Goal: Contribute content: Contribute content

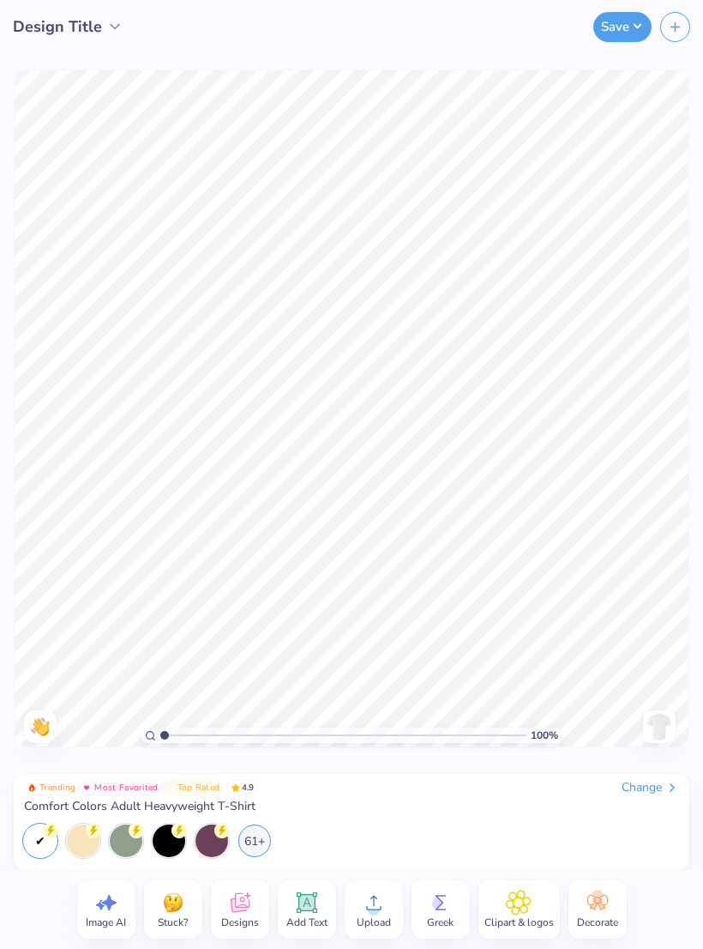
click at [528, 908] on icon at bounding box center [519, 902] width 24 height 24
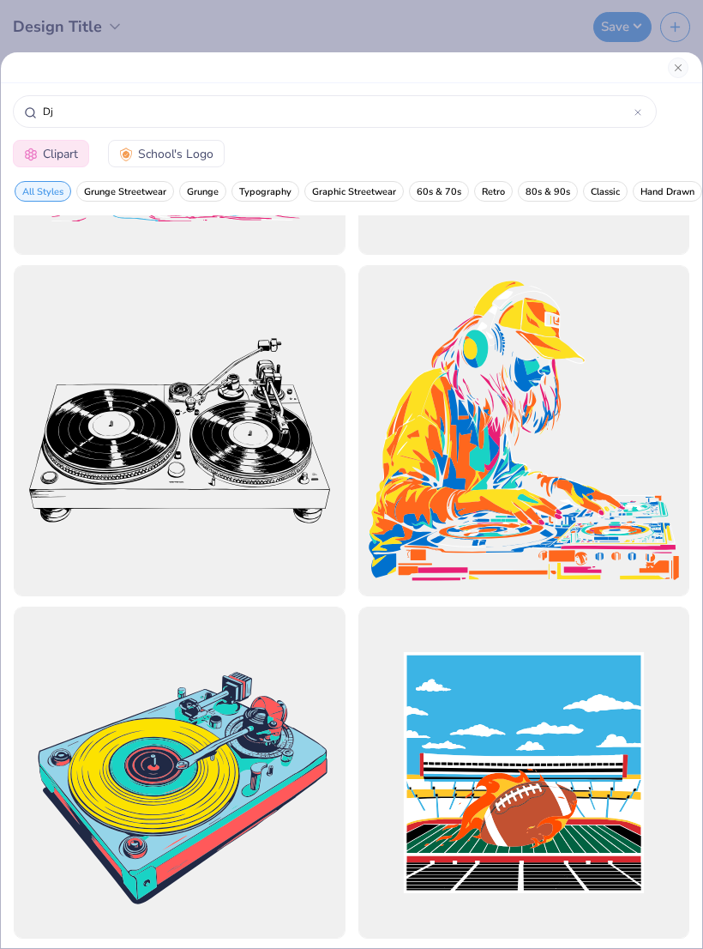
scroll to position [1660, 0]
type input "D"
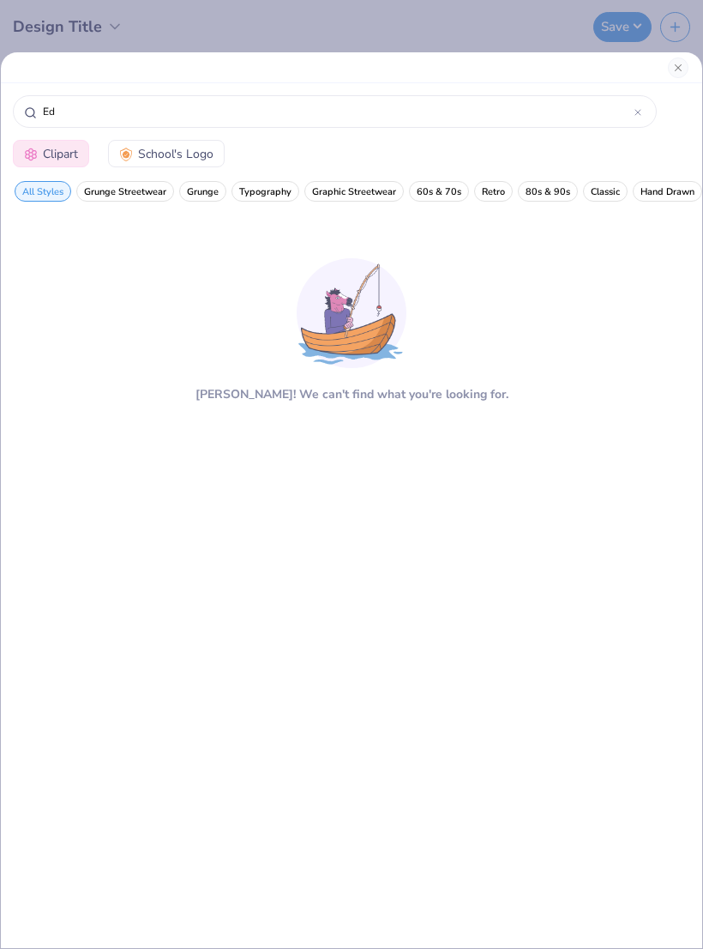
type input "E"
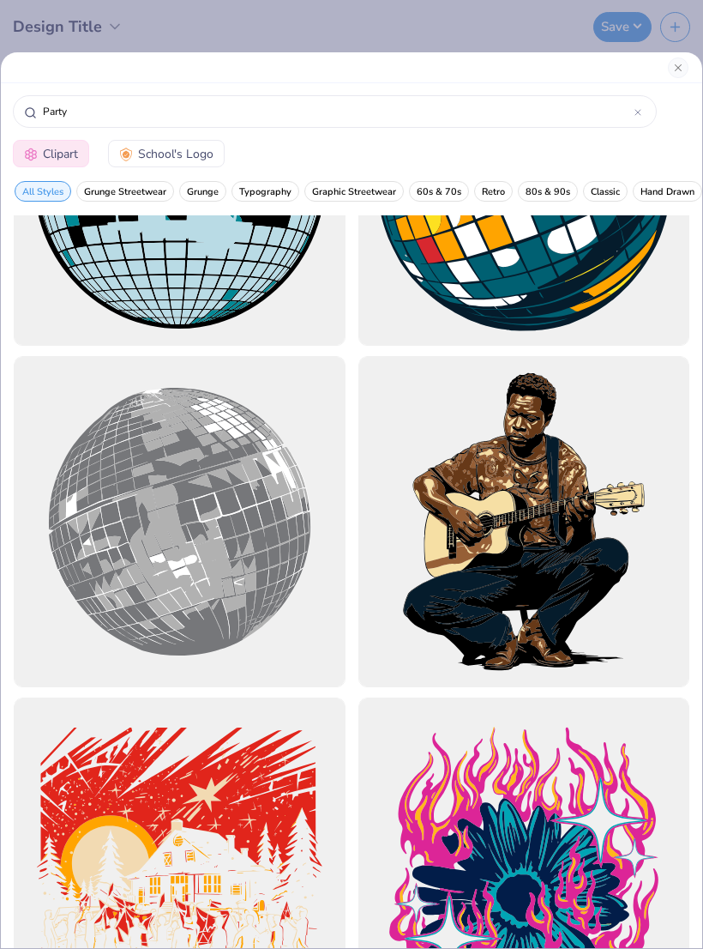
scroll to position [0, -1]
type input "Party"
click at [672, 85] on div "Party" at bounding box center [352, 107] width 702 height 48
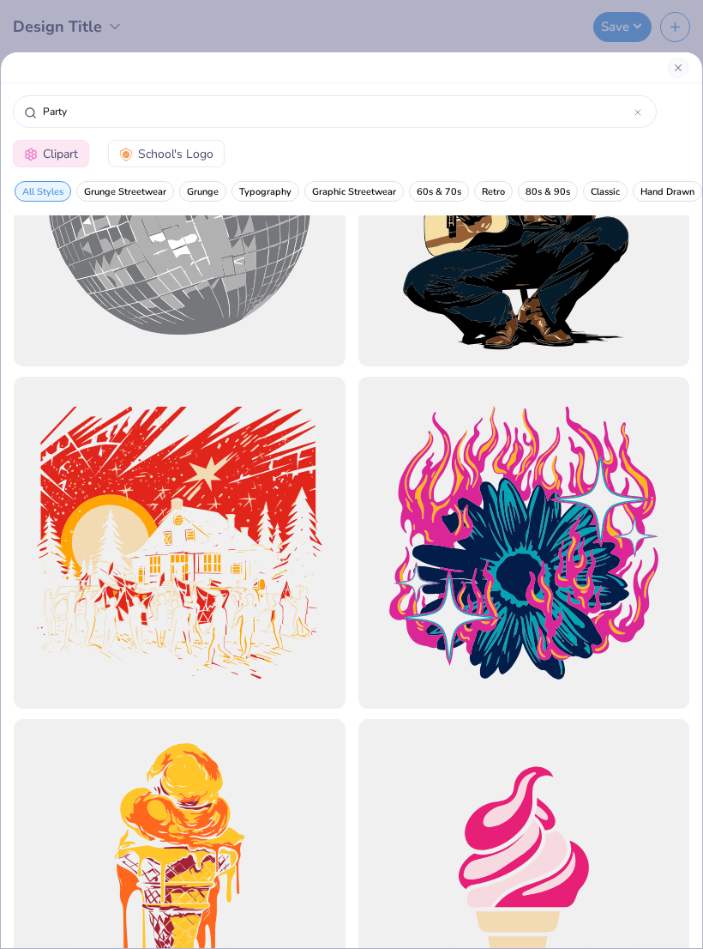
scroll to position [12143, 0]
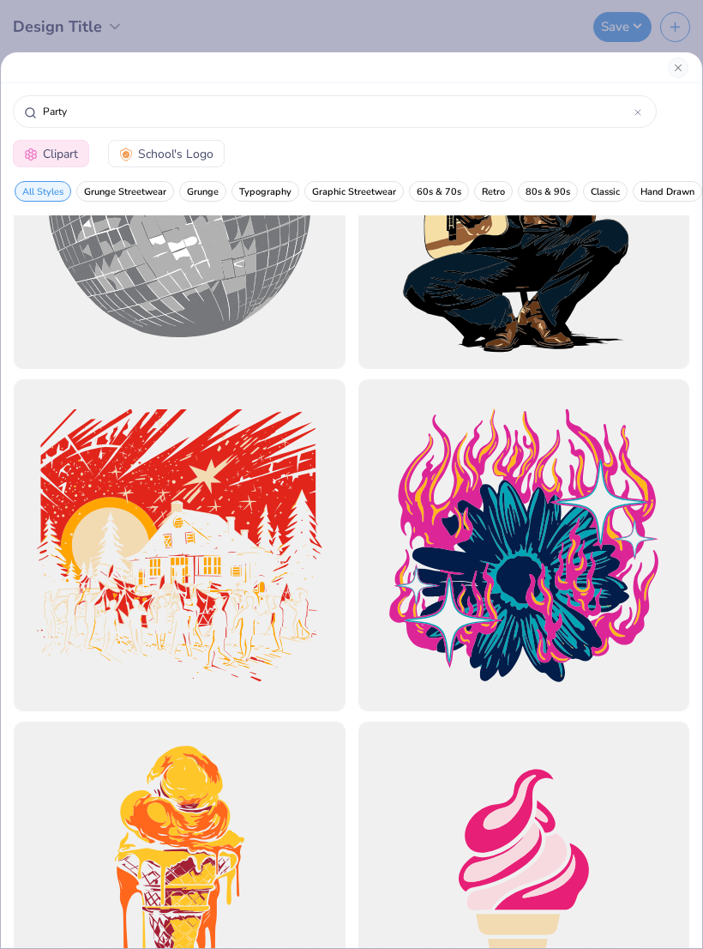
click at [234, 583] on div at bounding box center [180, 545] width 332 height 332
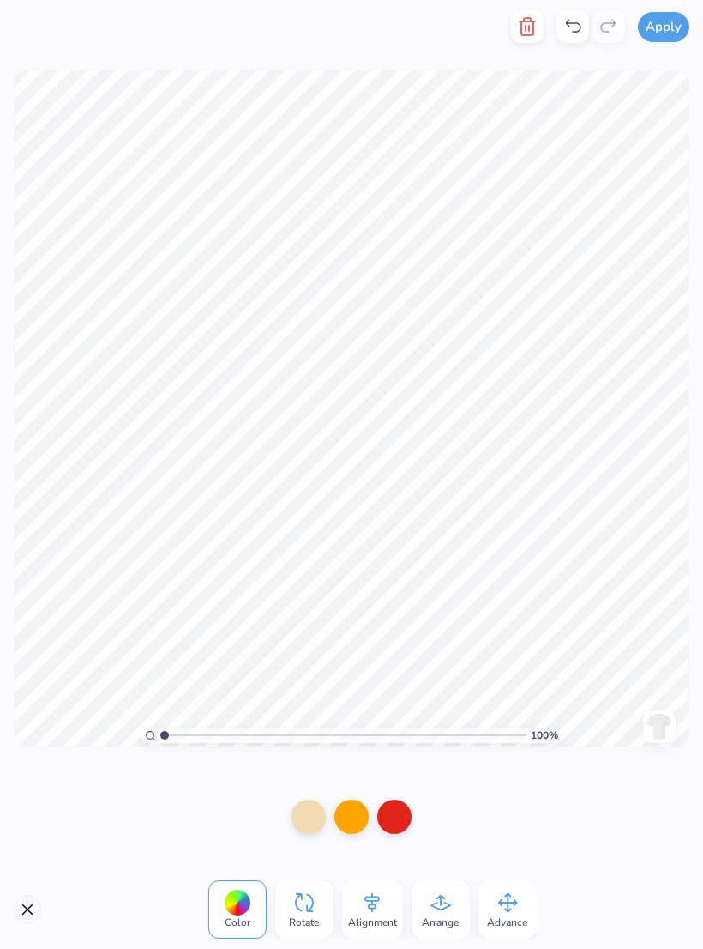
click at [392, 813] on div at bounding box center [394, 817] width 34 height 34
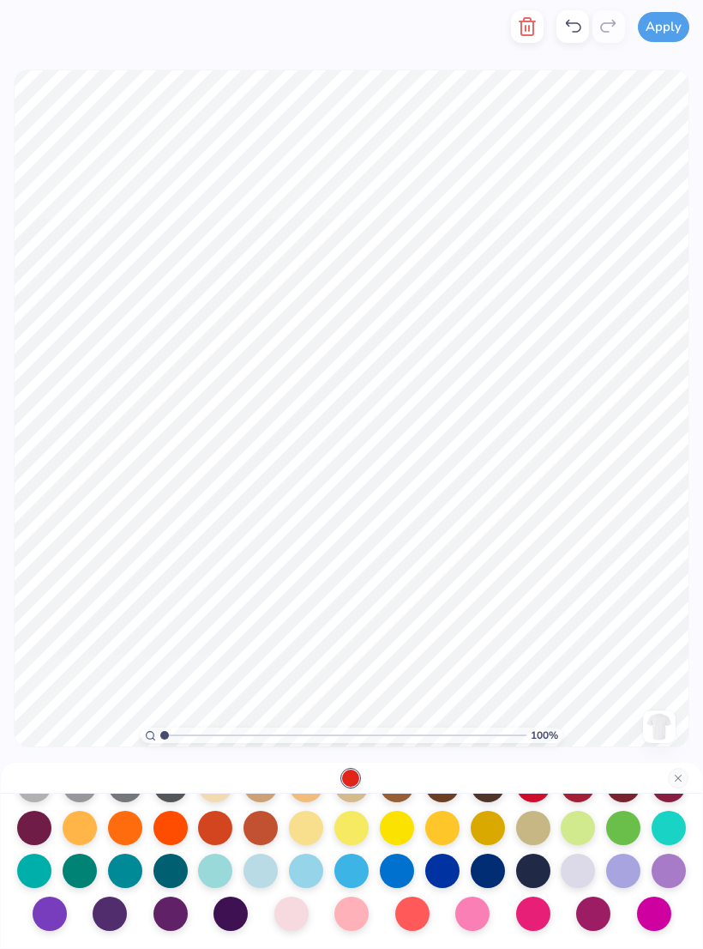
scroll to position [223, 0]
click at [165, 915] on div at bounding box center [171, 913] width 34 height 34
click at [234, 913] on div at bounding box center [231, 913] width 34 height 34
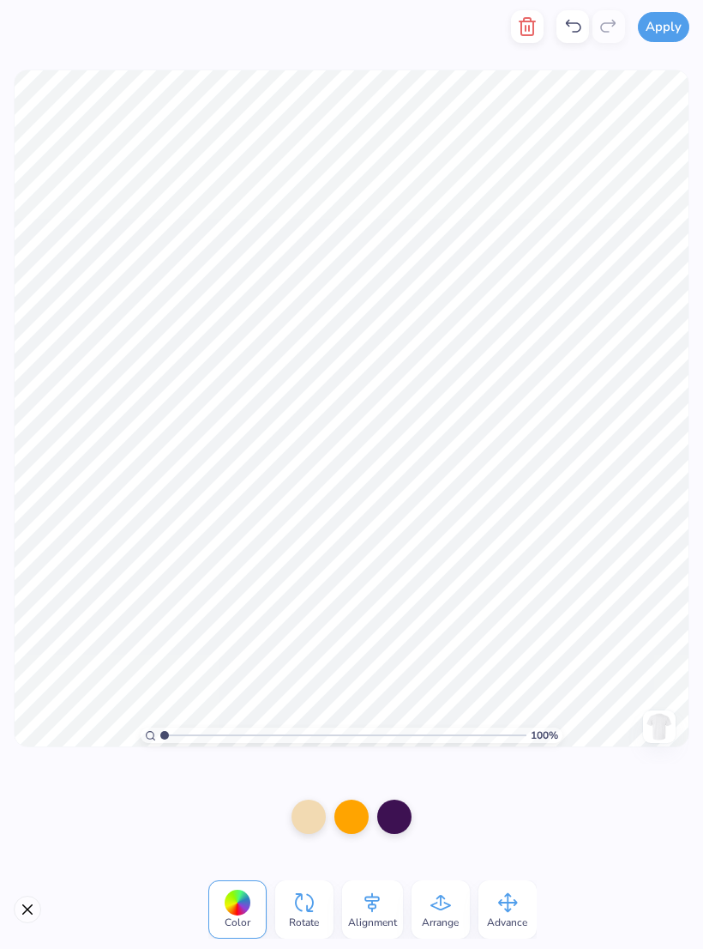
click at [309, 815] on div at bounding box center [309, 817] width 34 height 34
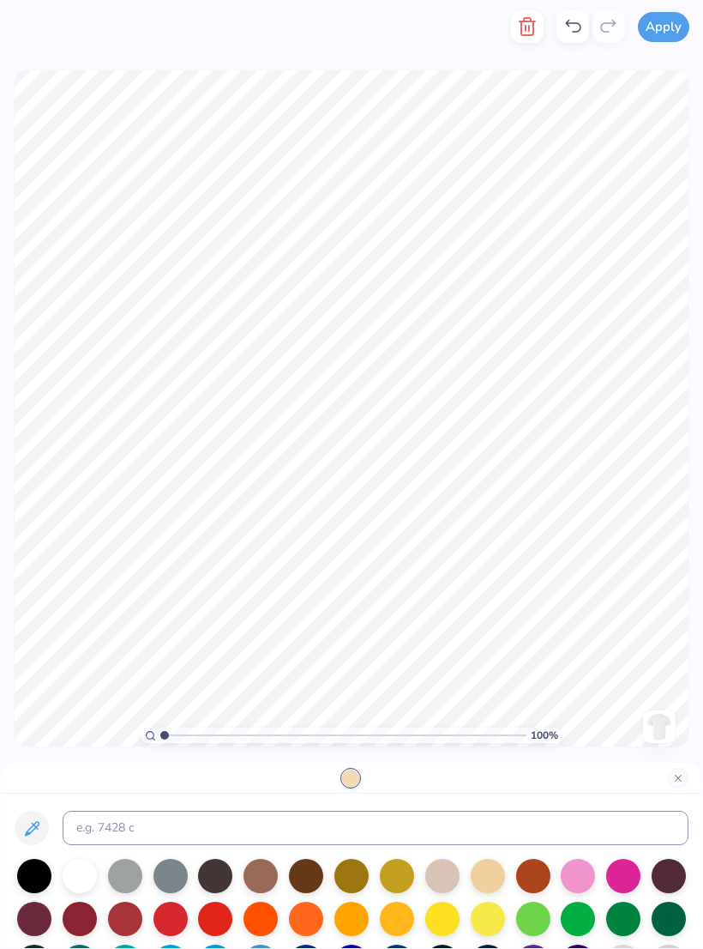
click at [302, 883] on div at bounding box center [306, 876] width 34 height 34
click at [129, 881] on div at bounding box center [125, 876] width 34 height 34
click at [85, 880] on div at bounding box center [80, 876] width 34 height 34
click at [484, 928] on div at bounding box center [488, 919] width 34 height 34
click at [452, 931] on div at bounding box center [443, 919] width 34 height 34
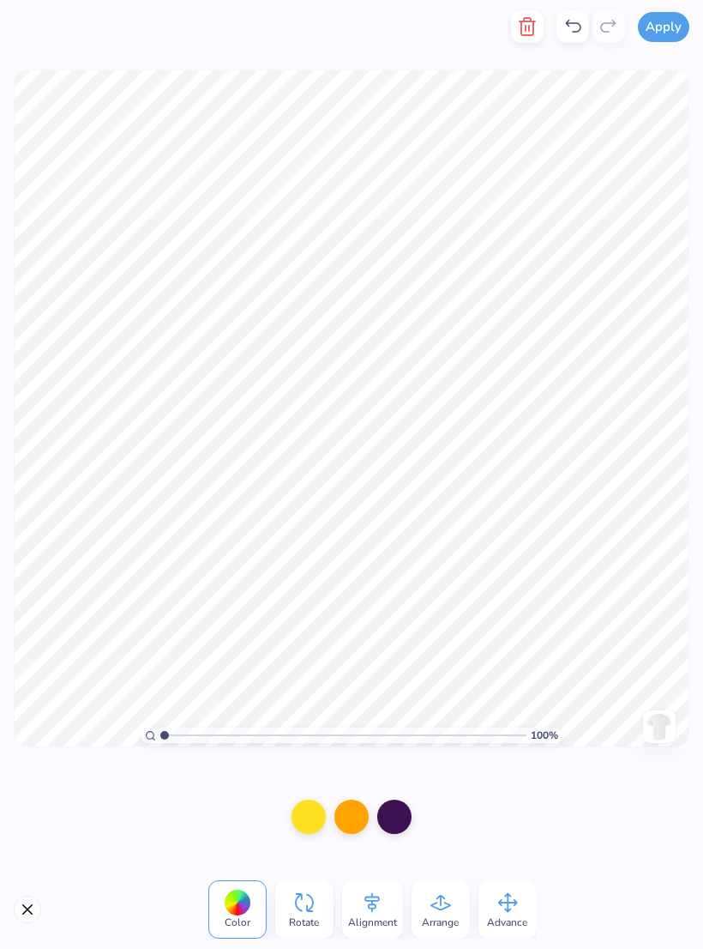
click at [528, 60] on div "100 % Need help? Chat with us. Back" at bounding box center [351, 408] width 703 height 710
click at [520, 27] on icon "button" at bounding box center [527, 26] width 21 height 21
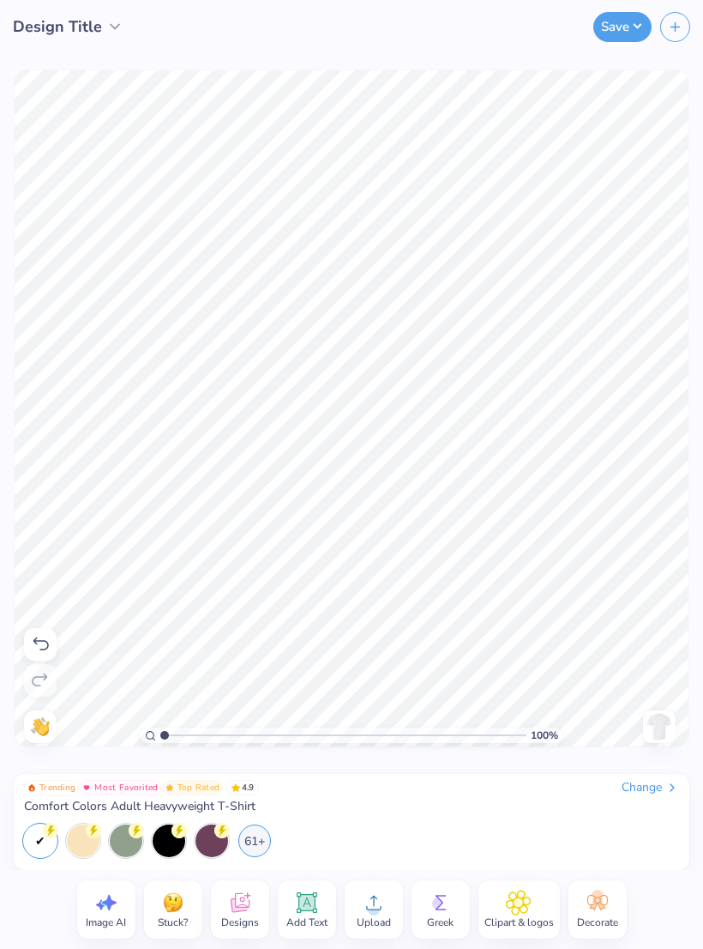
click at [440, 915] on span "Greek" at bounding box center [440, 922] width 27 height 14
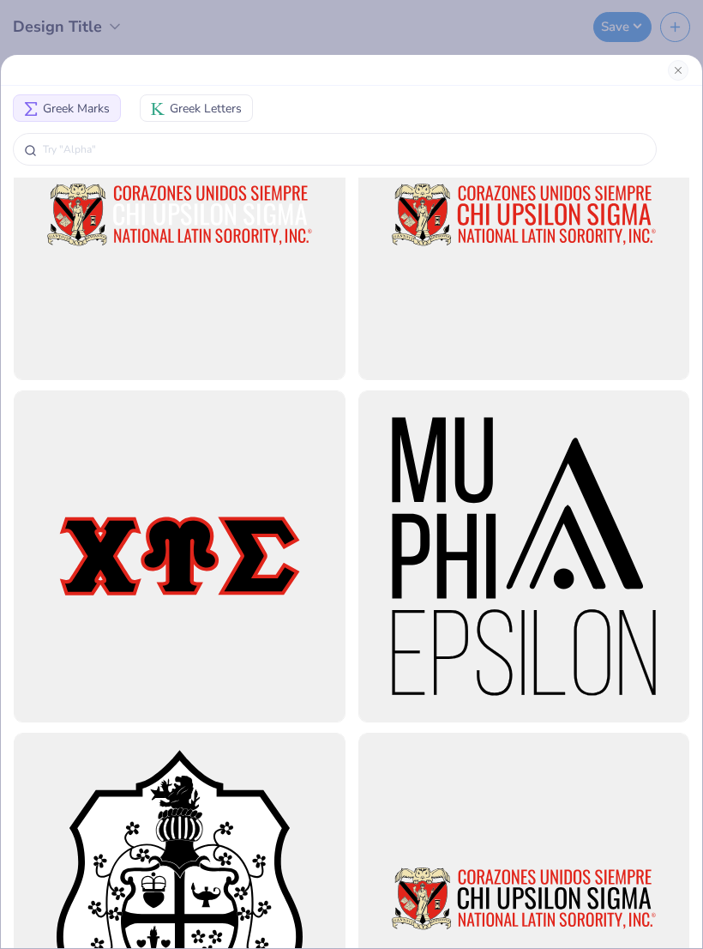
scroll to position [4573, 0]
click at [208, 555] on div at bounding box center [180, 556] width 332 height 332
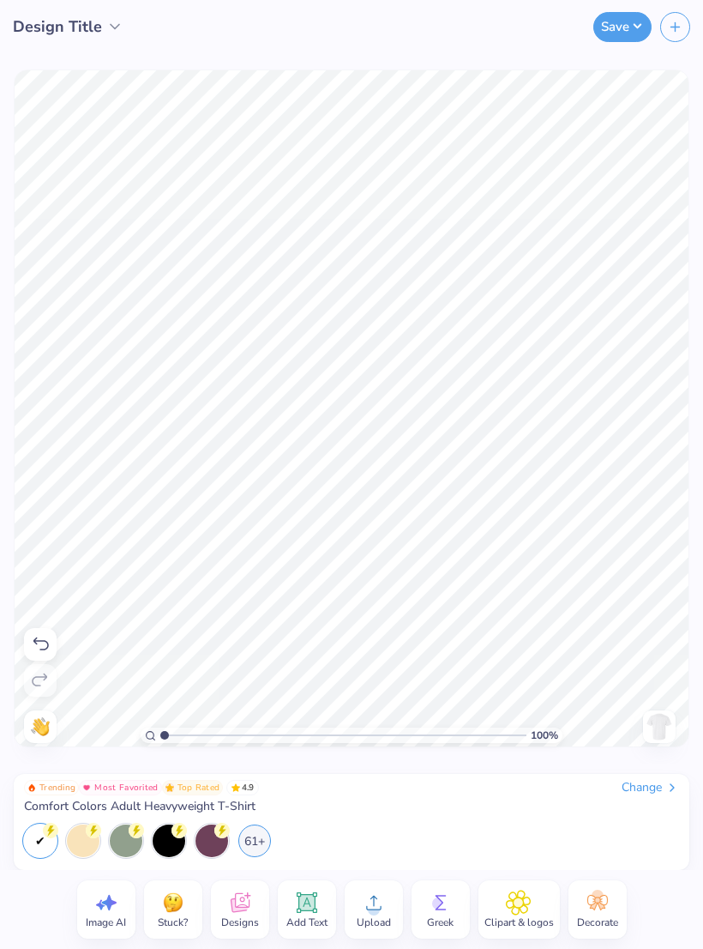
click at [670, 727] on img at bounding box center [659, 726] width 27 height 27
click at [639, 787] on div "Change" at bounding box center [650, 787] width 57 height 15
click at [648, 788] on div "Change" at bounding box center [650, 787] width 57 height 15
click at [440, 907] on circle at bounding box center [438, 903] width 12 height 12
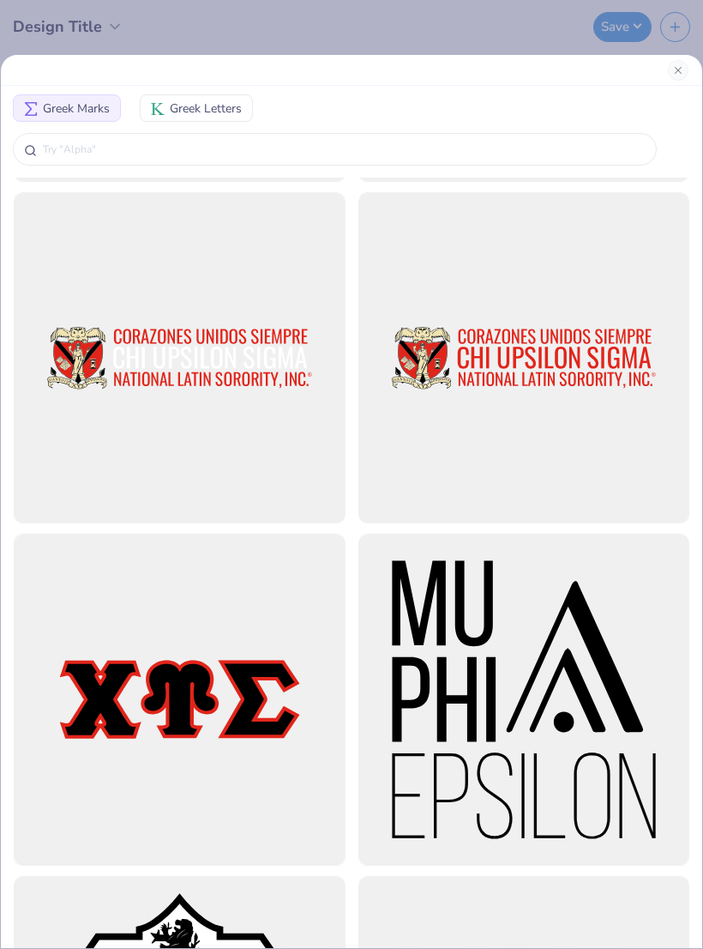
scroll to position [4469, 0]
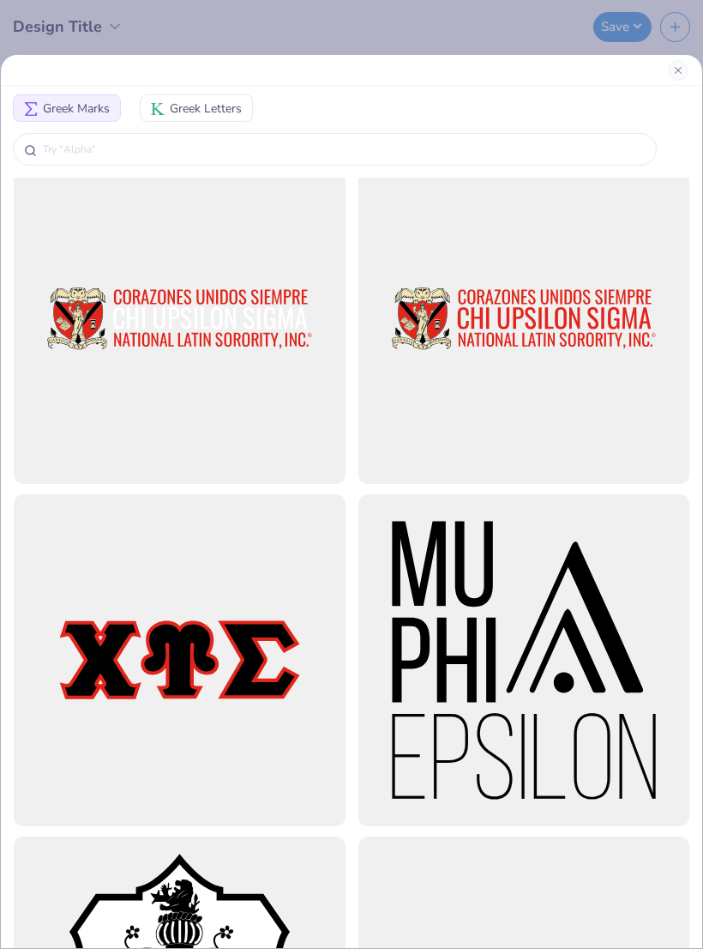
click at [274, 691] on div at bounding box center [180, 660] width 332 height 332
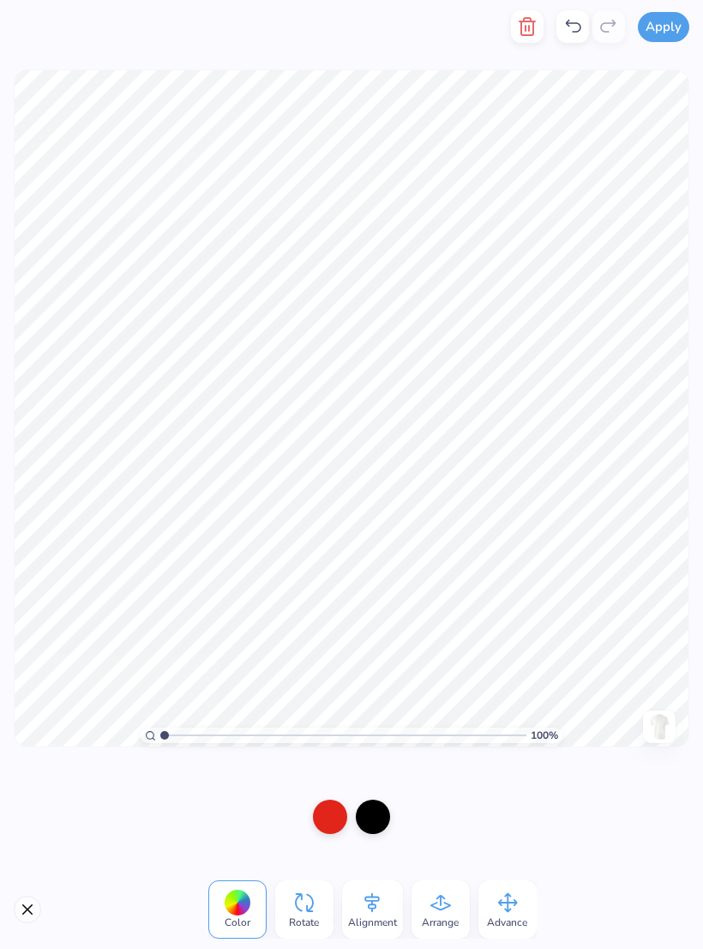
click at [328, 817] on div at bounding box center [330, 817] width 34 height 34
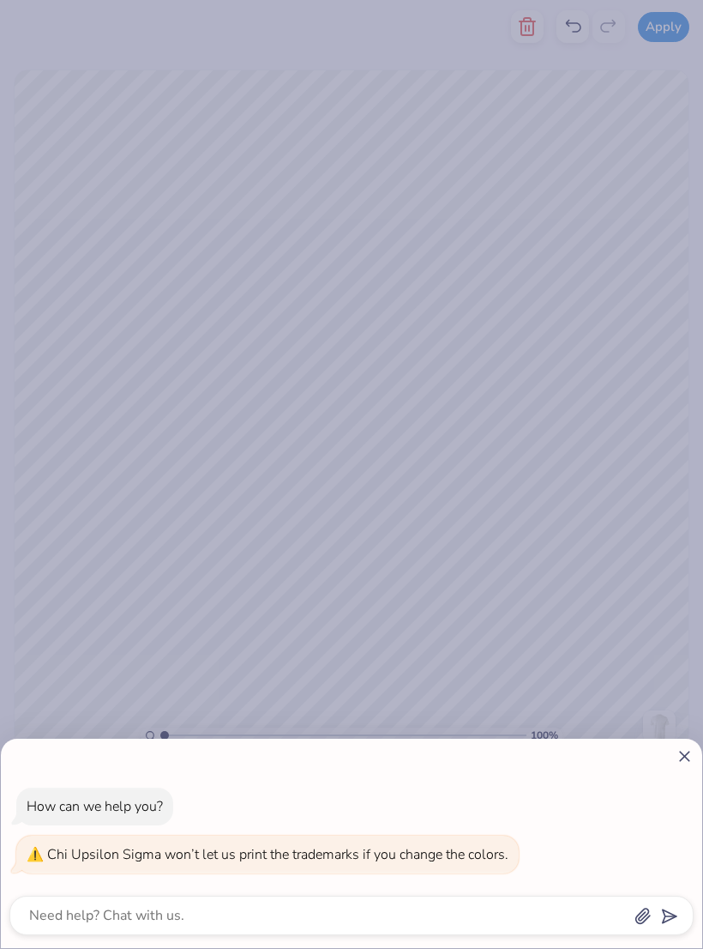
click at [571, 655] on div "How can we help you? Chi Upsilon Sigma won’t let us print the trademarks if you…" at bounding box center [351, 474] width 703 height 949
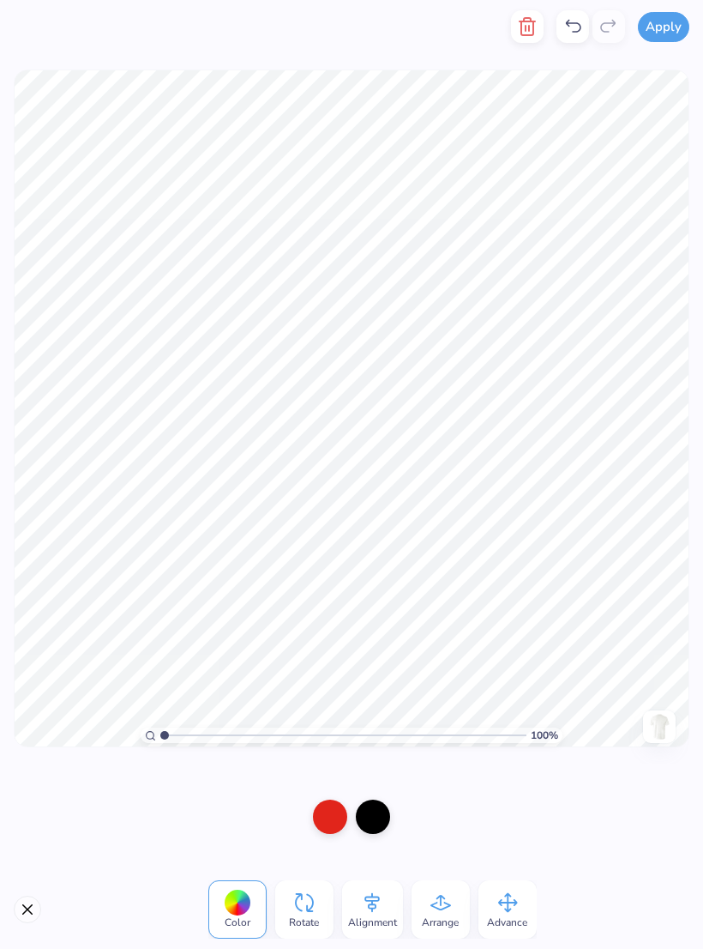
click at [325, 821] on div at bounding box center [330, 817] width 34 height 34
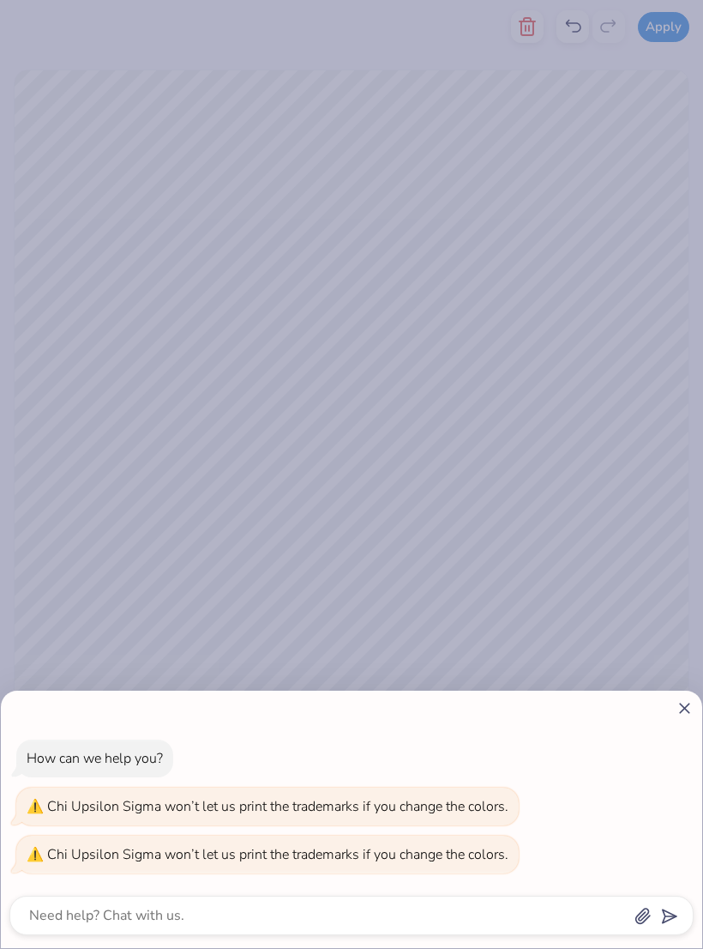
click at [682, 710] on line at bounding box center [684, 707] width 9 height 9
type textarea "x"
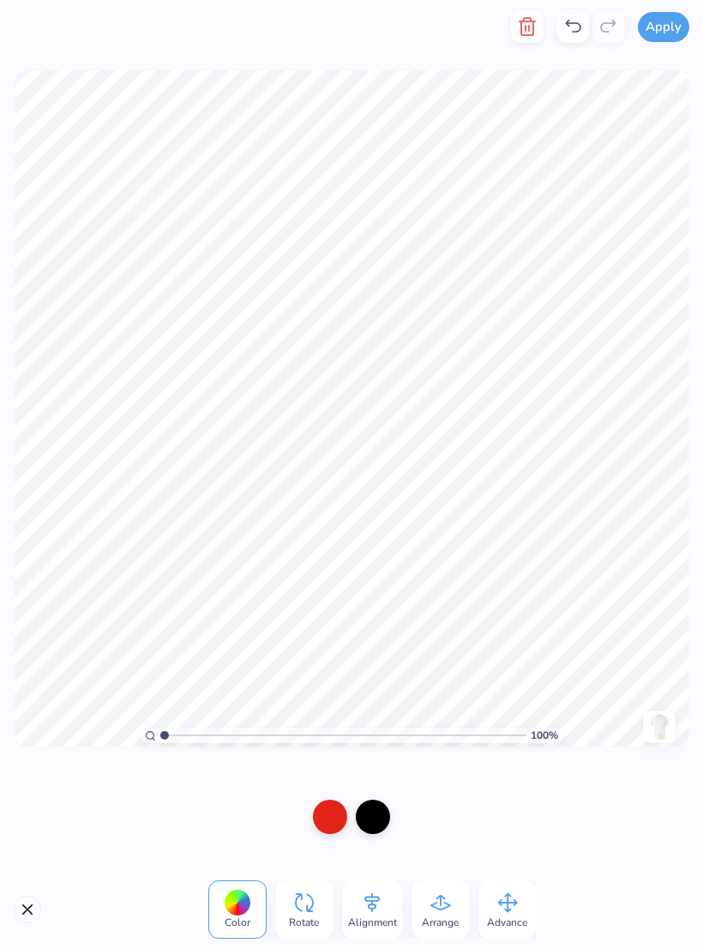
click at [523, 31] on icon "button" at bounding box center [528, 26] width 12 height 17
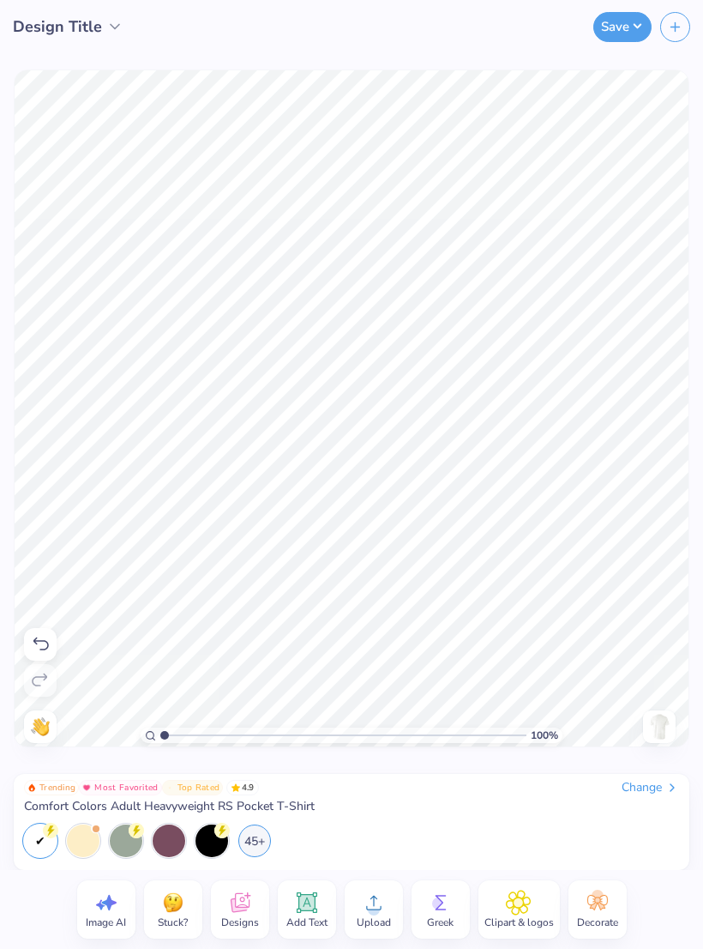
click at [442, 900] on circle at bounding box center [438, 903] width 12 height 12
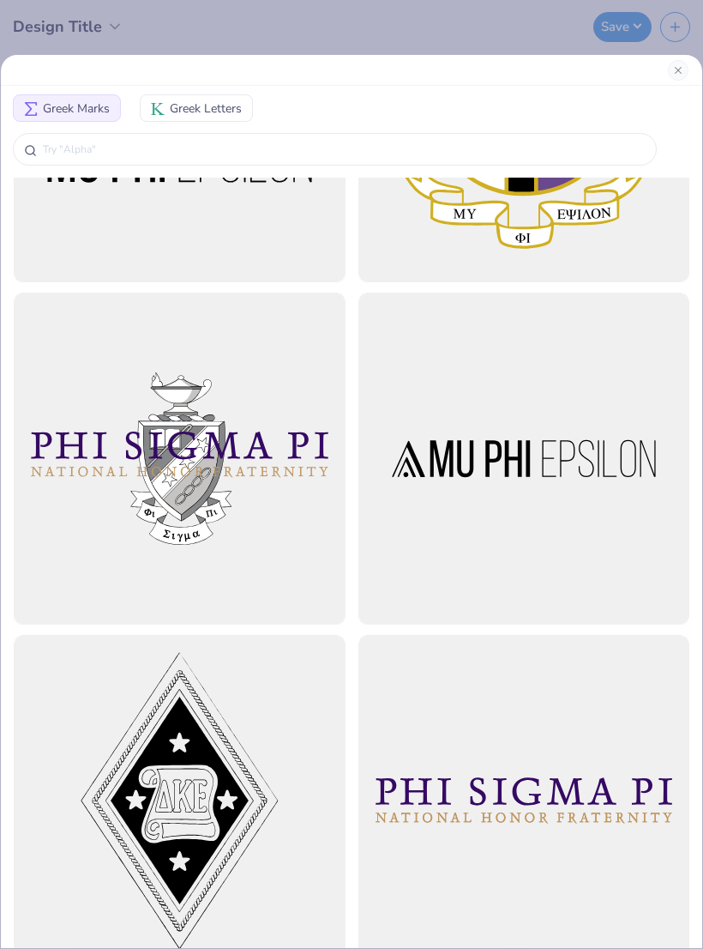
scroll to position [576, 0]
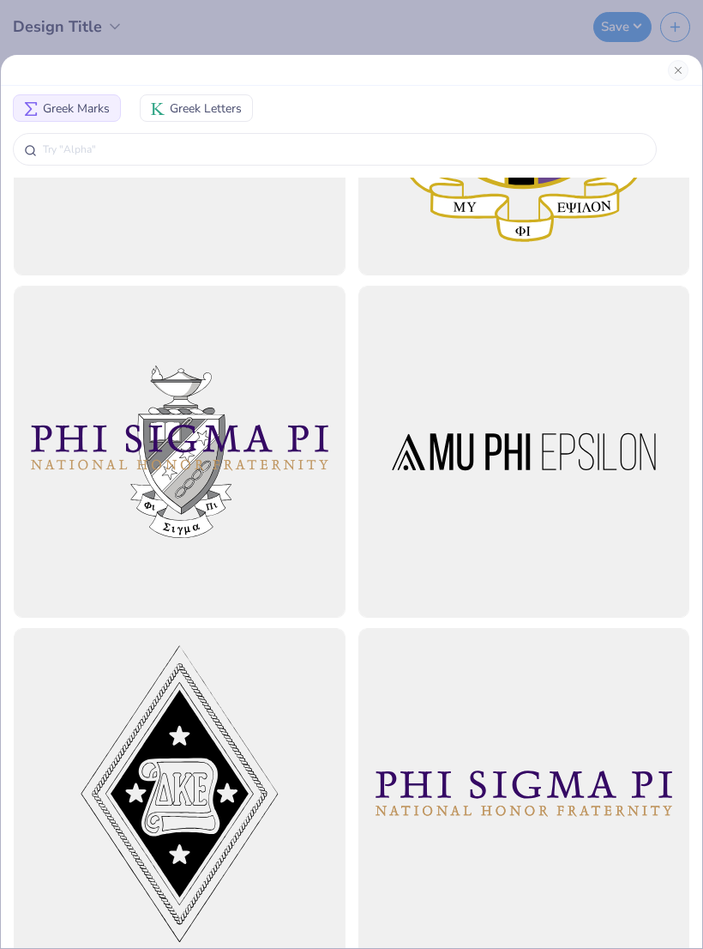
click at [189, 105] on span "Greek Letters" at bounding box center [206, 109] width 72 height 18
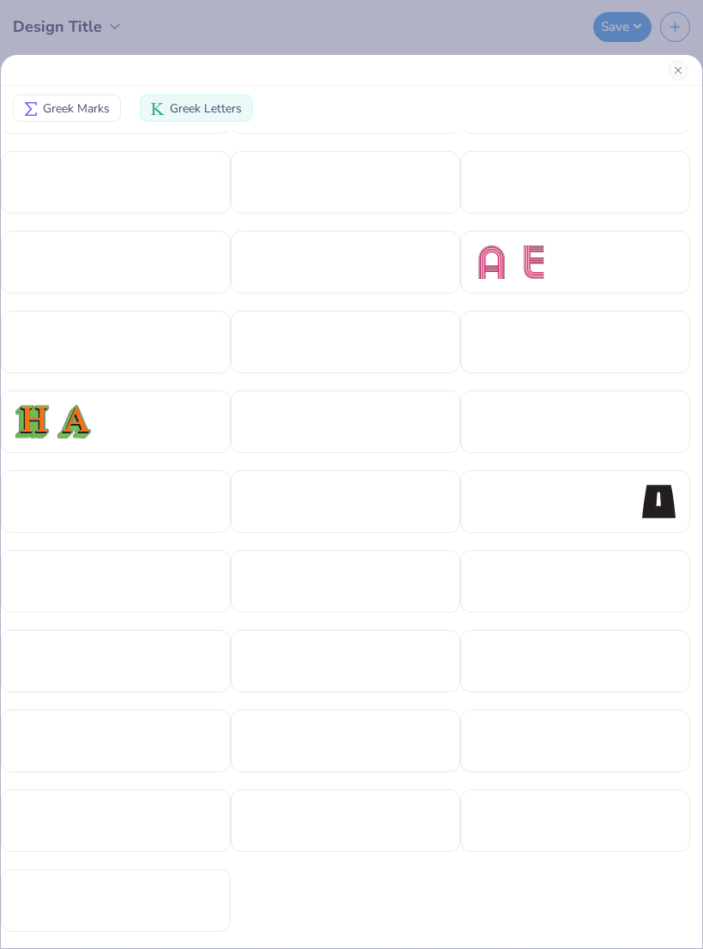
scroll to position [378, 0]
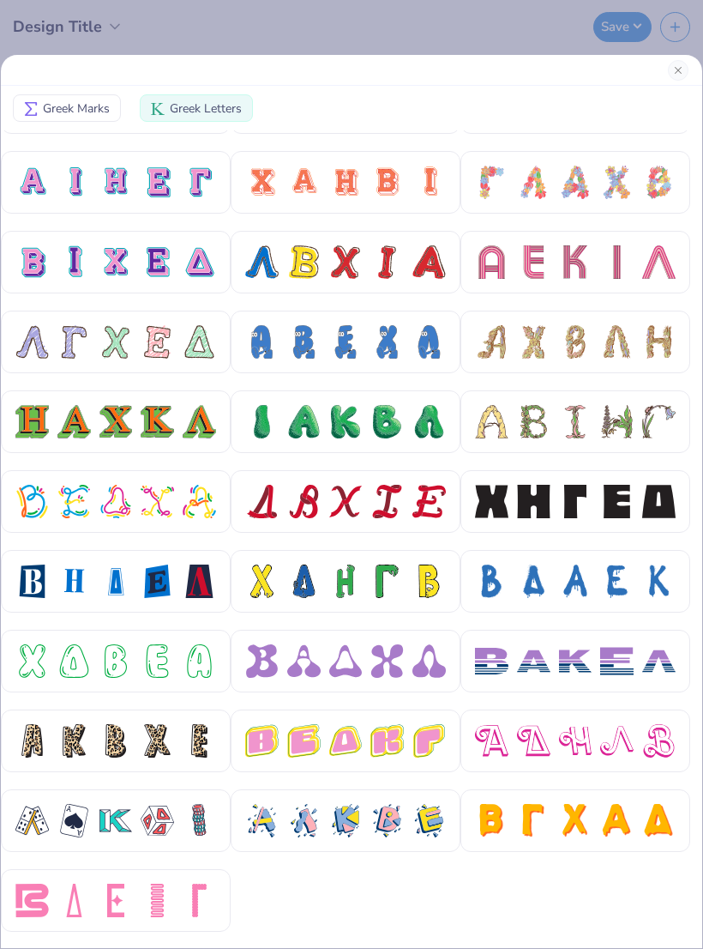
click at [382, 822] on div at bounding box center [387, 820] width 33 height 33
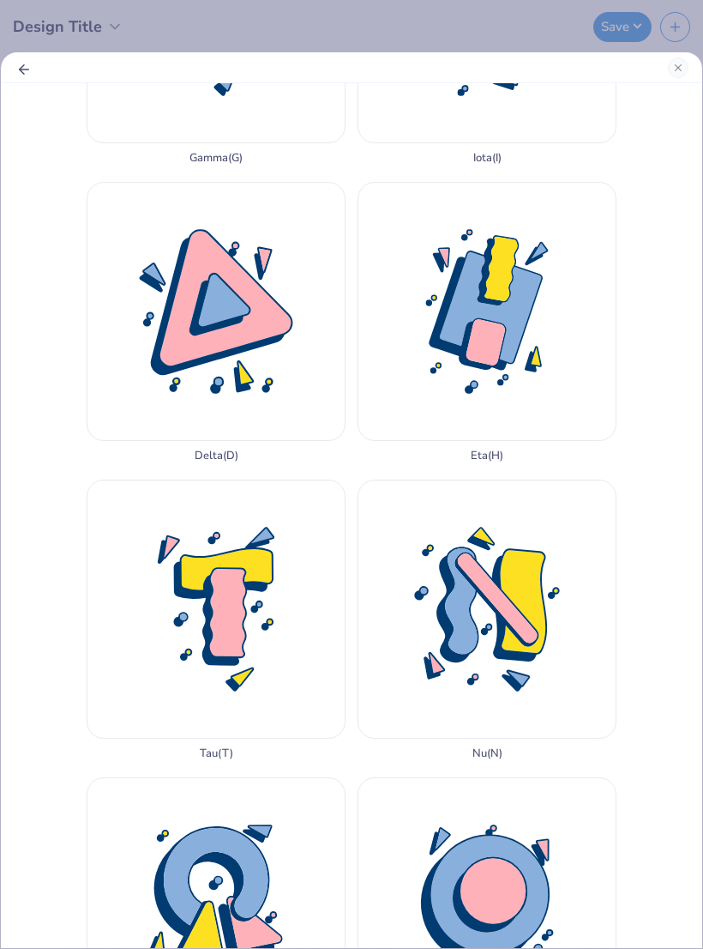
scroll to position [1103, 0]
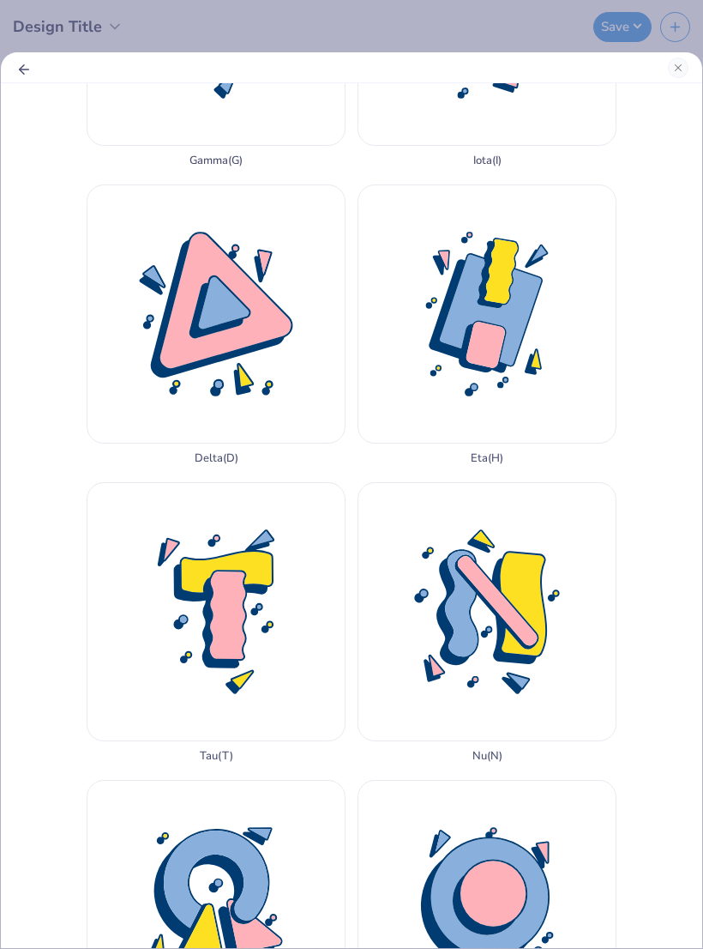
click at [279, 780] on div "Omega ( W )" at bounding box center [216, 920] width 259 height 281
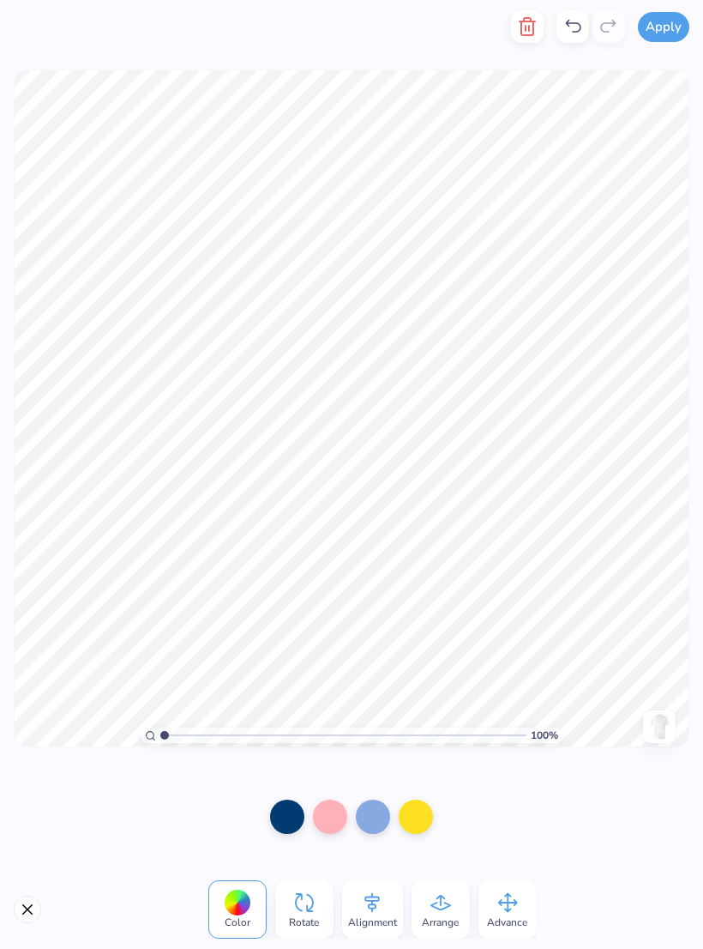
click at [574, 21] on icon at bounding box center [573, 26] width 21 height 21
click at [581, 21] on icon at bounding box center [573, 26] width 21 height 21
click at [579, 28] on icon at bounding box center [573, 26] width 21 height 21
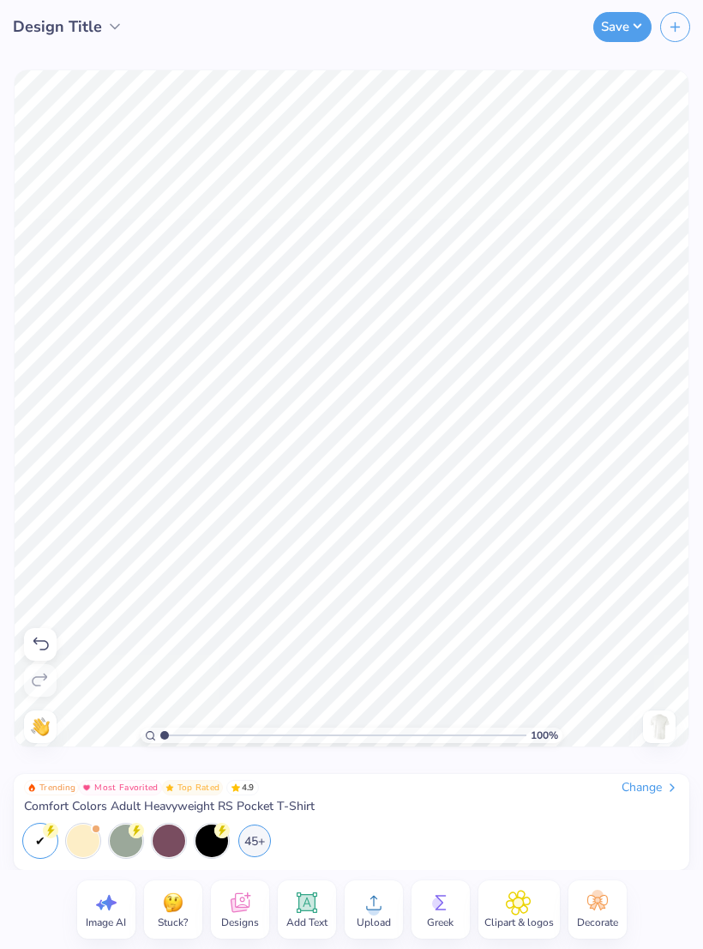
click at [448, 908] on icon at bounding box center [441, 903] width 26 height 26
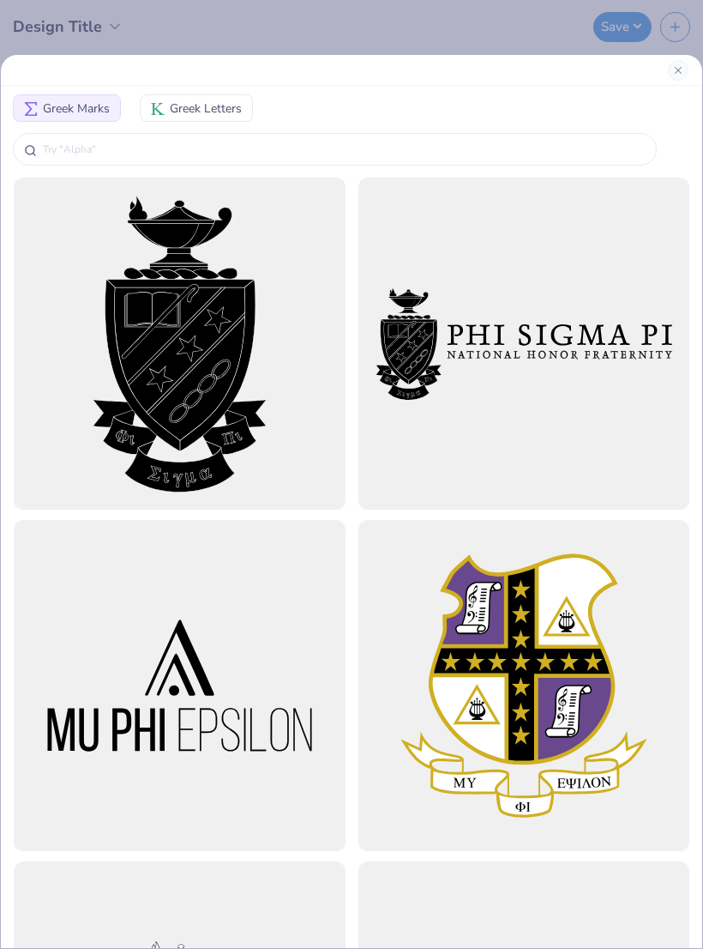
click at [176, 110] on span "Greek Letters" at bounding box center [206, 109] width 72 height 18
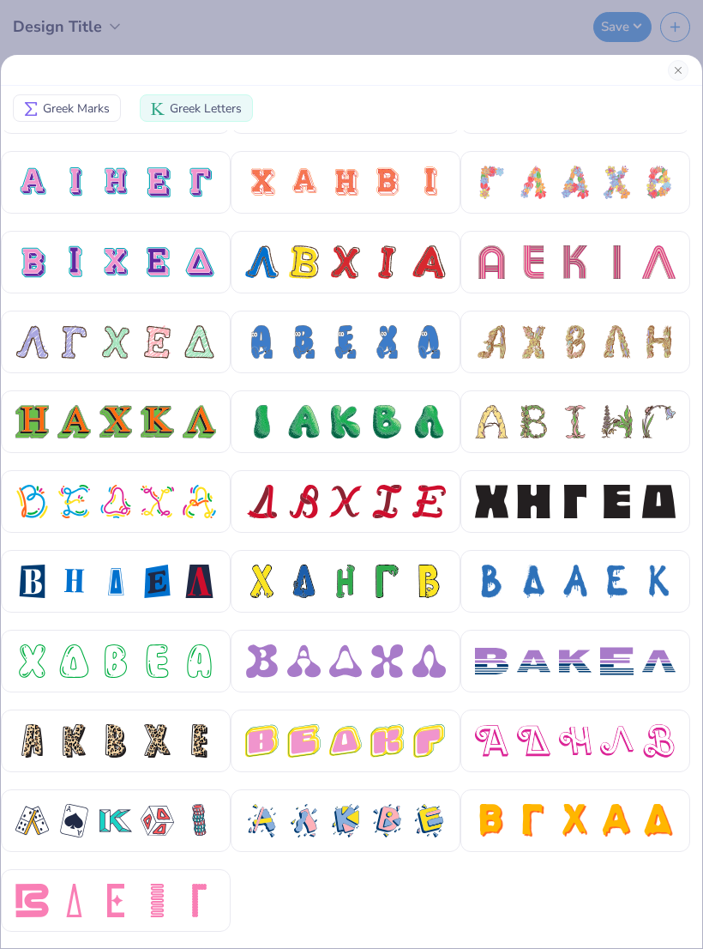
scroll to position [378, 0]
click at [388, 827] on div at bounding box center [387, 820] width 33 height 33
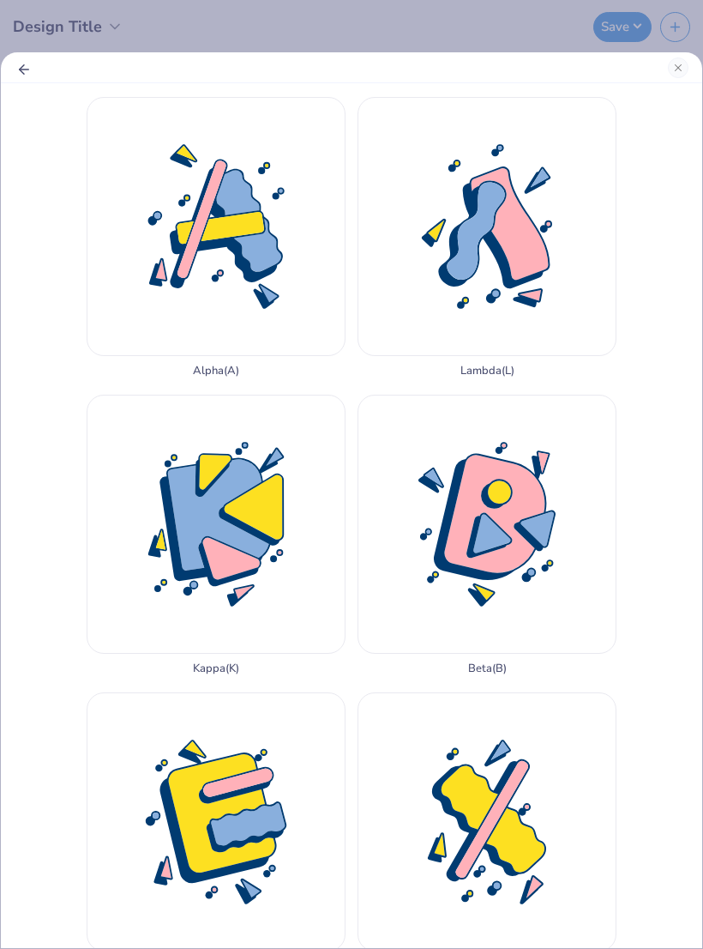
click at [205, 170] on div "Alpha ( A )" at bounding box center [216, 237] width 259 height 281
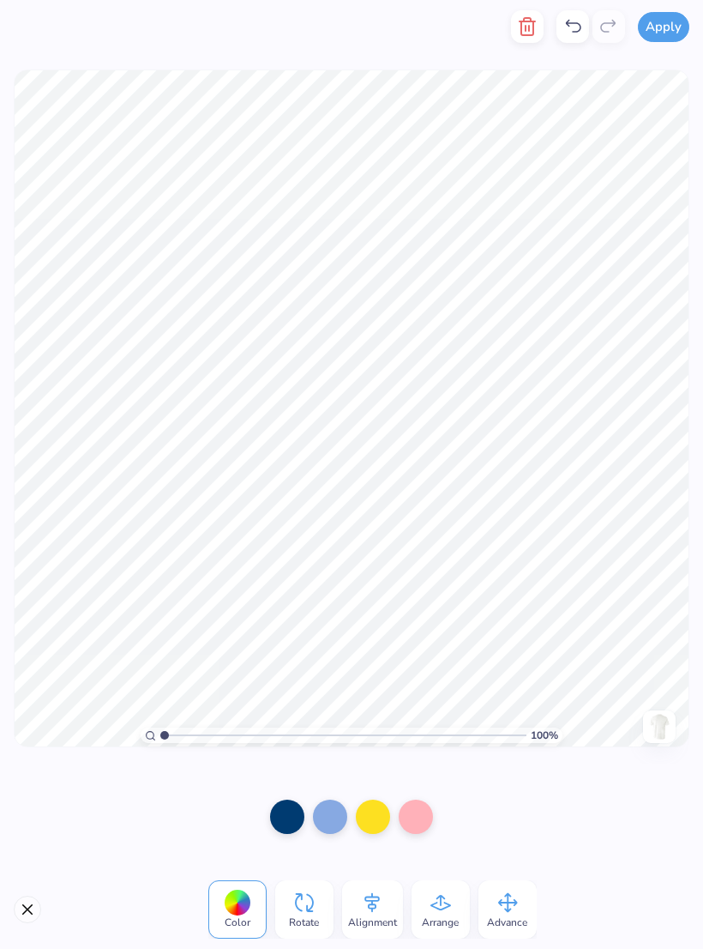
click at [601, 812] on div at bounding box center [351, 817] width 703 height 106
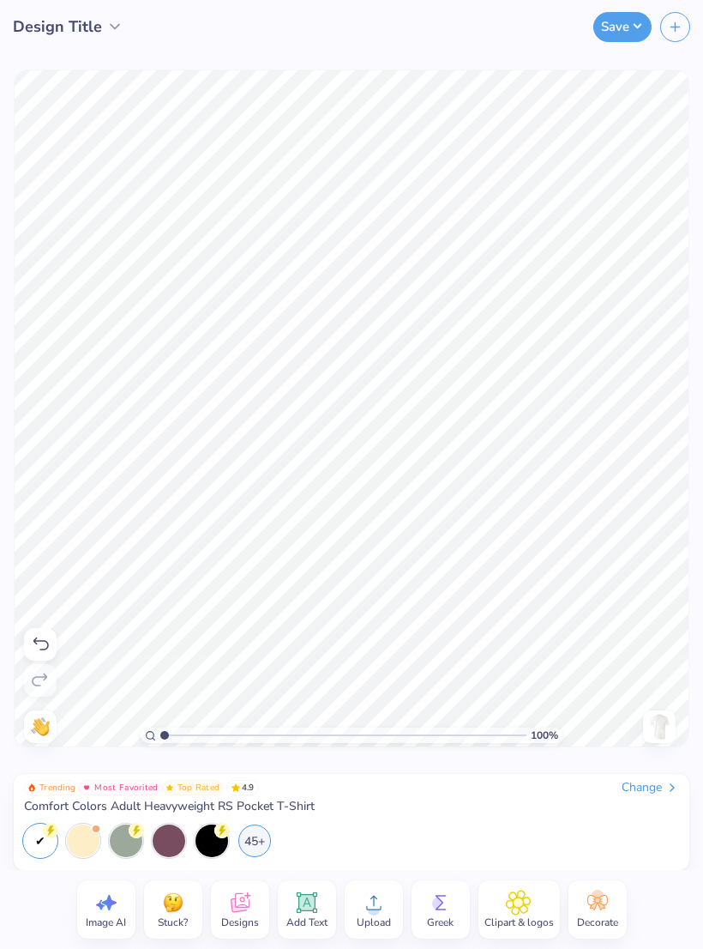
click at [448, 896] on icon at bounding box center [441, 903] width 26 height 26
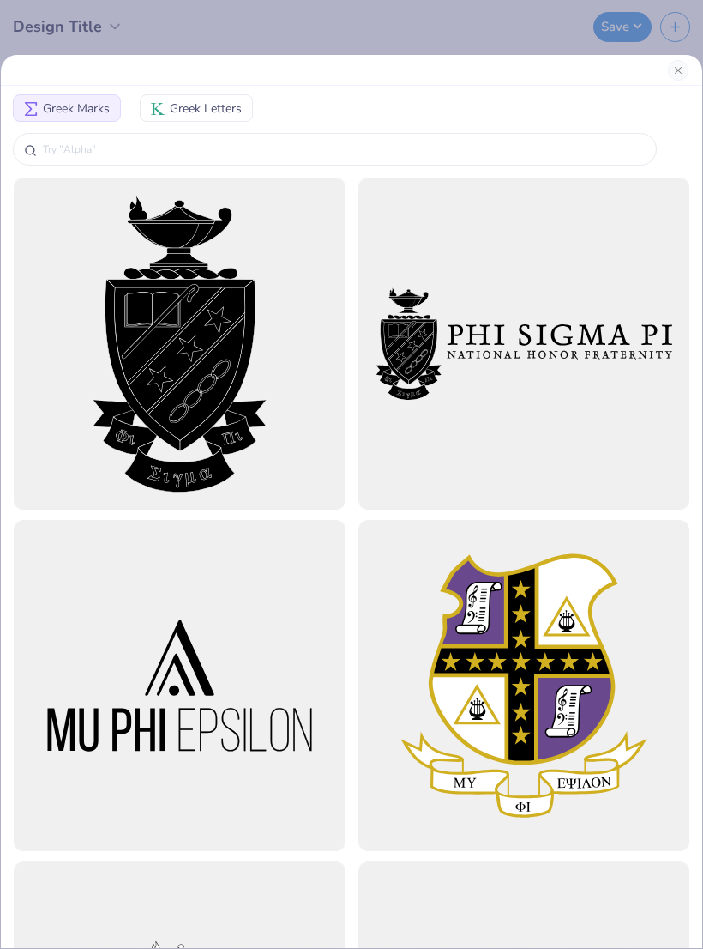
click at [176, 116] on button "Greek Letters" at bounding box center [196, 107] width 113 height 27
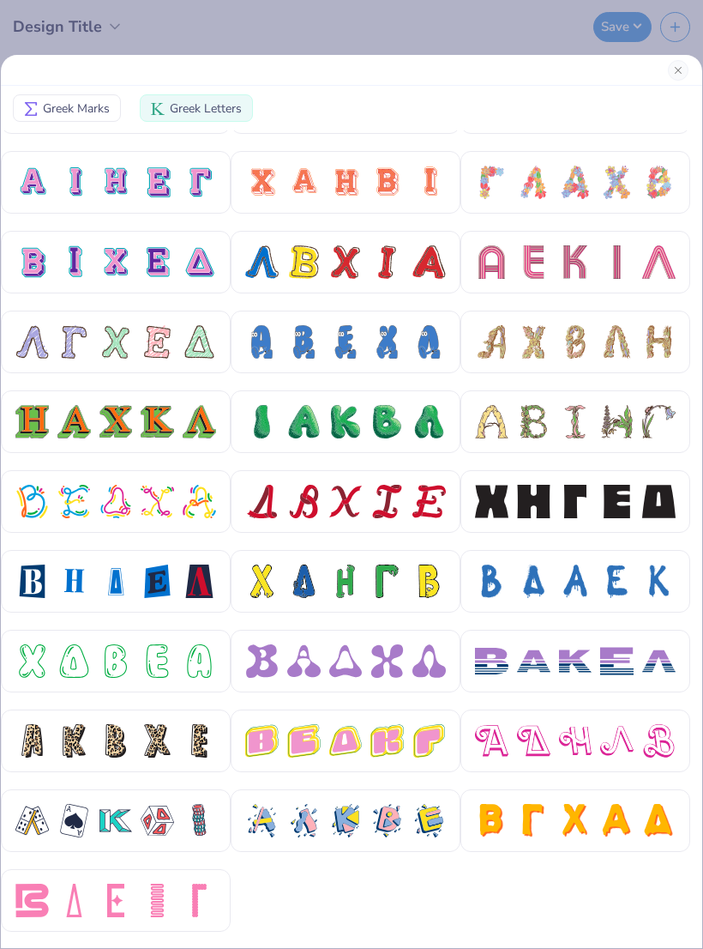
click at [407, 813] on div at bounding box center [345, 820] width 201 height 33
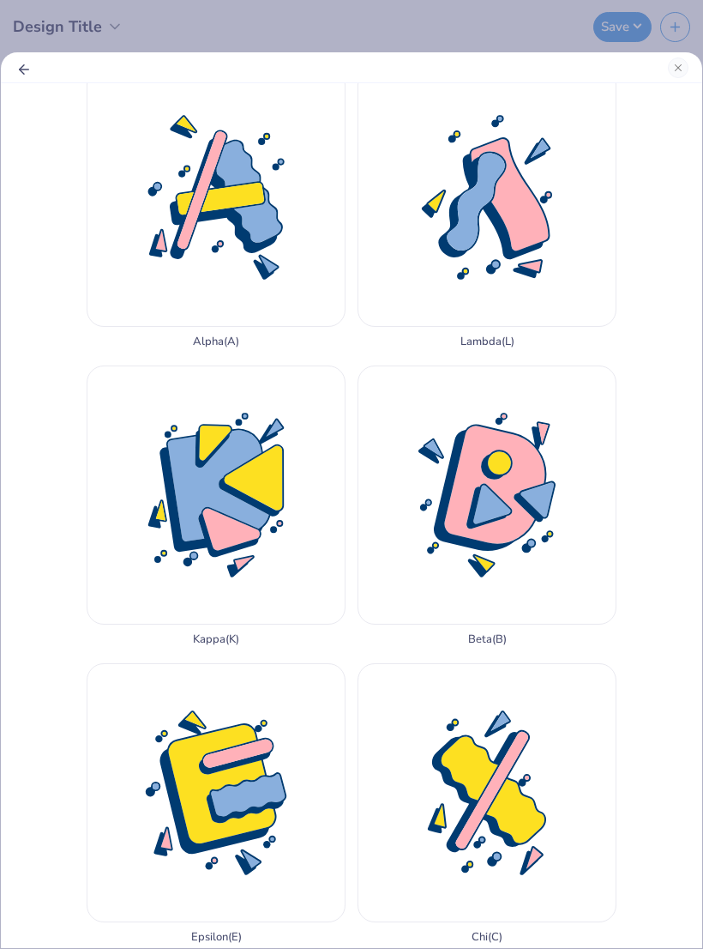
scroll to position [27, 0]
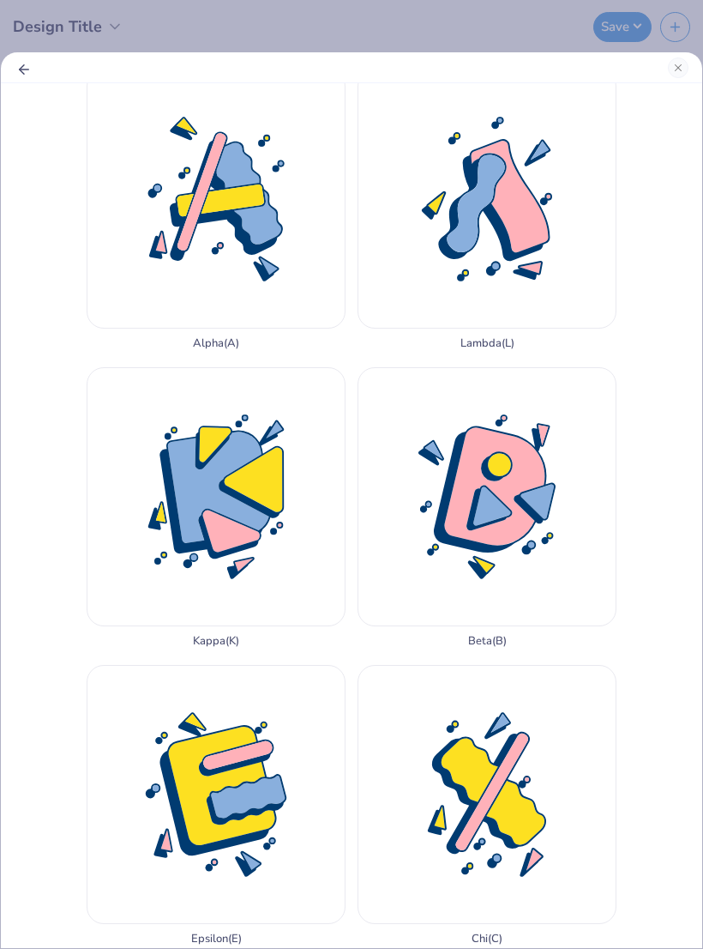
click at [303, 399] on div "Kappa ( K )" at bounding box center [216, 507] width 259 height 281
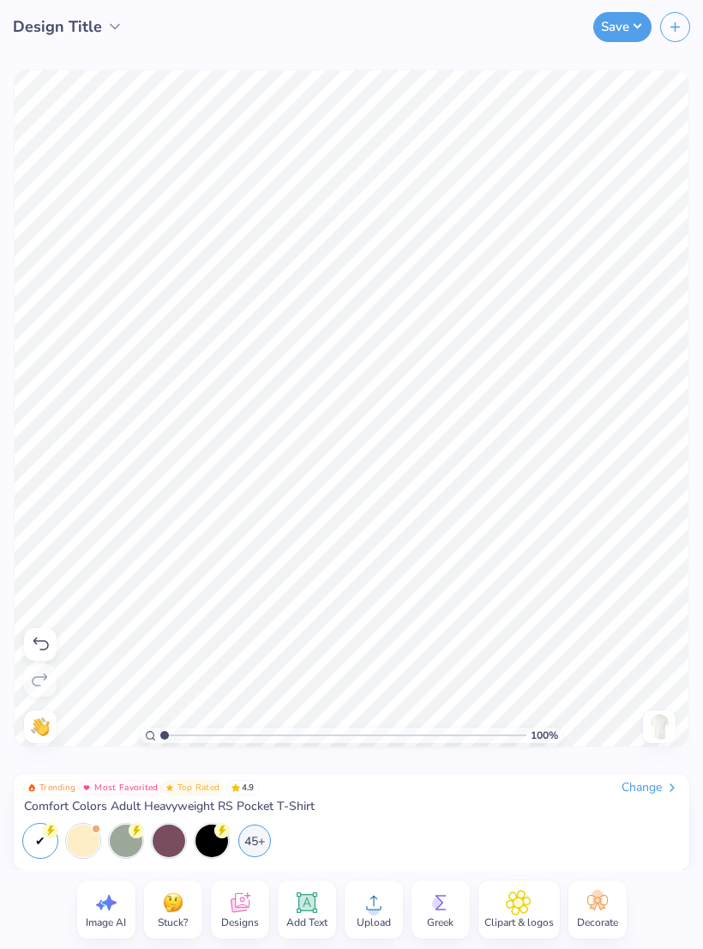
type input "1.12467691558312"
type textarea "x"
type input "1.12467691558312"
type textarea "x"
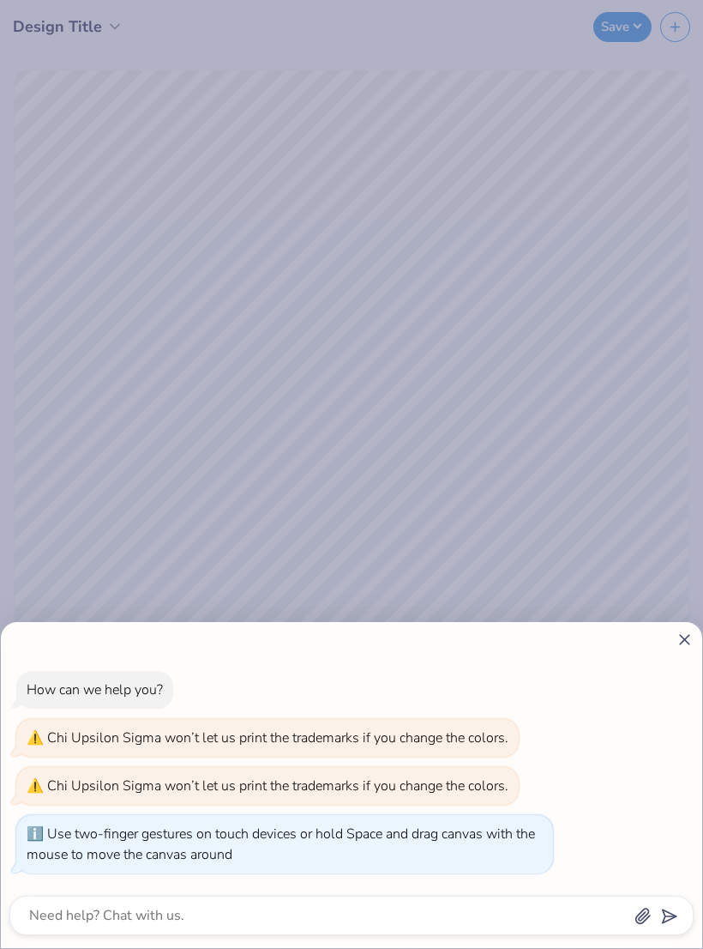
type input "2.78391605195991"
click at [553, 480] on div "How can we help you? Chi Upsilon Sigma won’t let us print the trademarks if you…" at bounding box center [351, 474] width 703 height 949
type textarea "x"
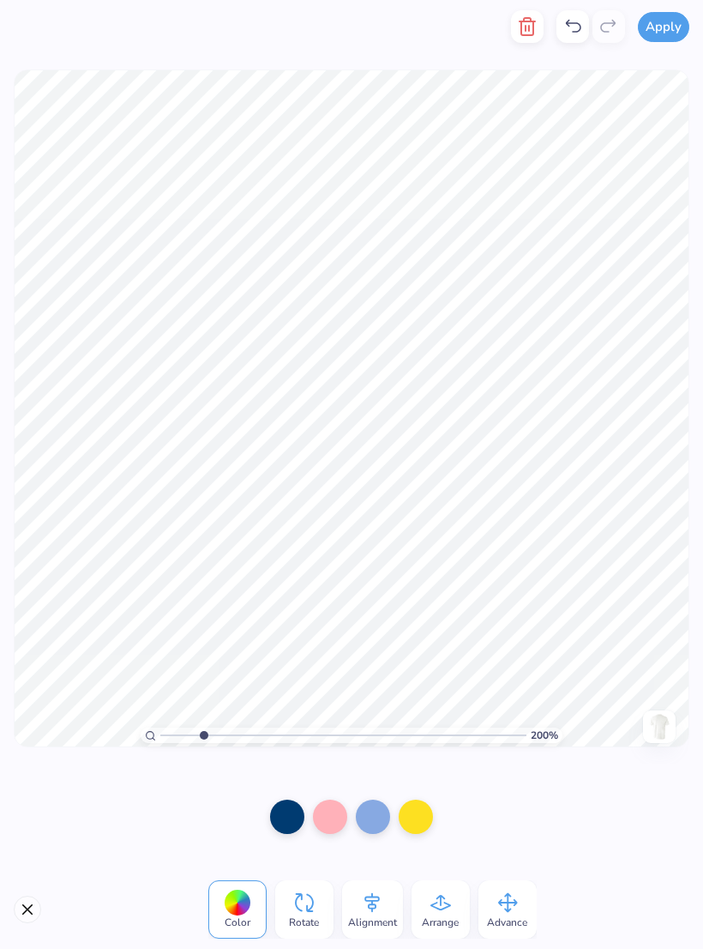
click at [443, 902] on icon at bounding box center [441, 903] width 26 height 26
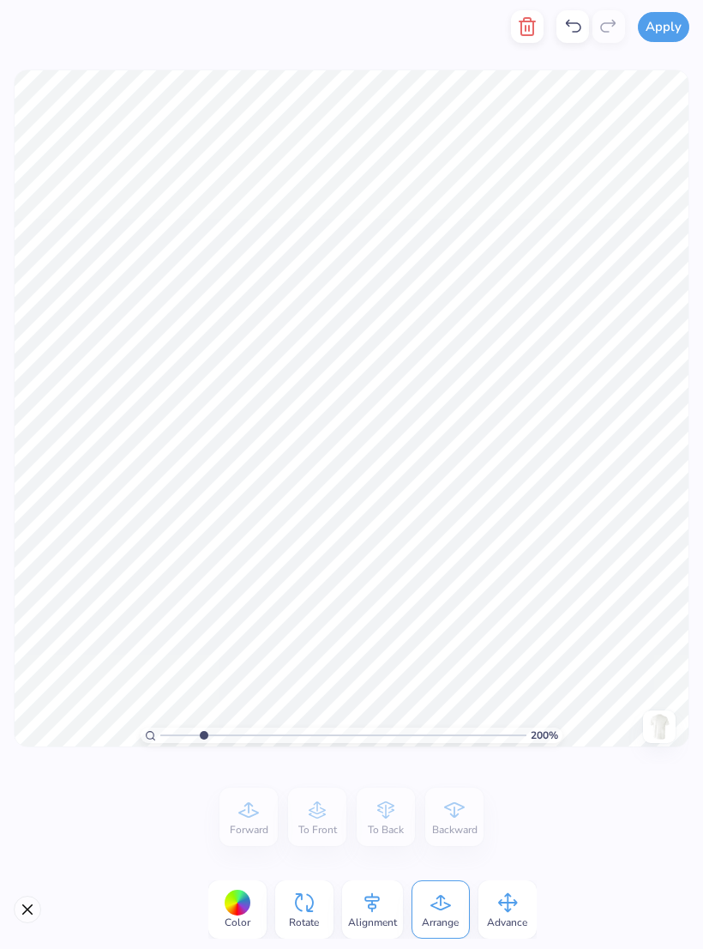
click at [448, 896] on icon at bounding box center [441, 903] width 26 height 26
click at [509, 899] on icon at bounding box center [508, 903] width 26 height 26
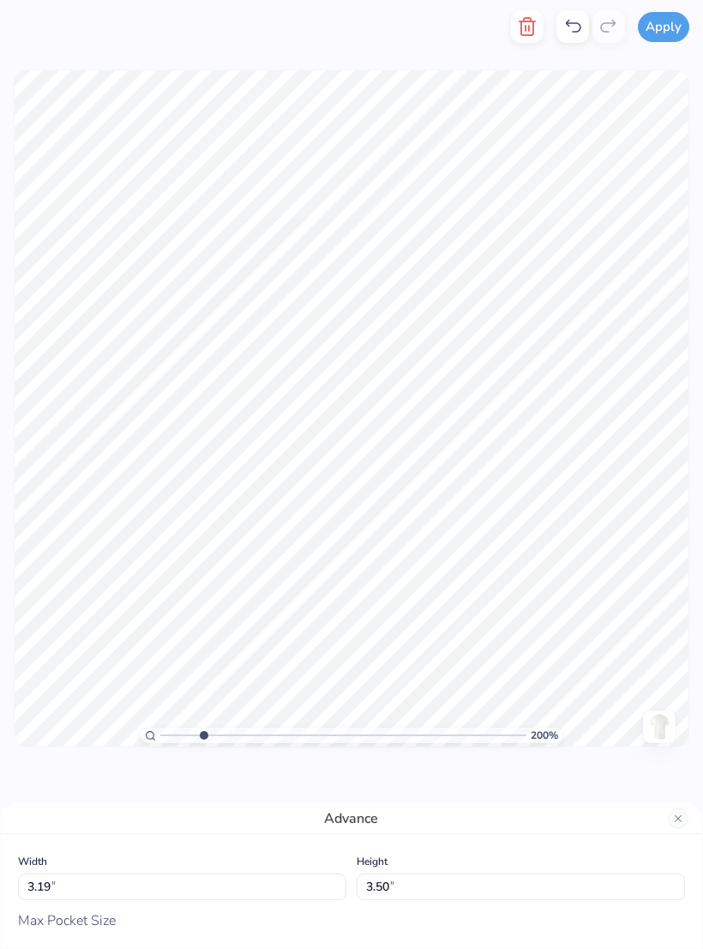
click at [662, 828] on div "Advance" at bounding box center [352, 818] width 702 height 31
click at [678, 812] on button "Close" at bounding box center [678, 818] width 21 height 21
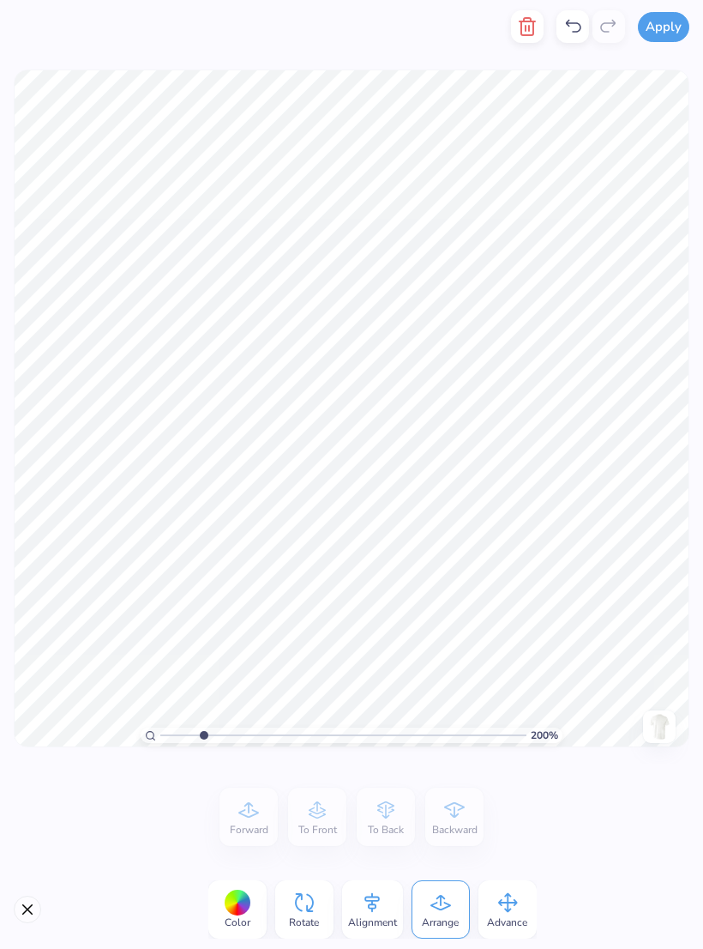
click at [371, 896] on icon at bounding box center [372, 903] width 15 height 20
click at [255, 818] on icon at bounding box center [249, 810] width 26 height 26
click at [323, 788] on div "Middle" at bounding box center [317, 817] width 58 height 58
click at [329, 819] on icon at bounding box center [318, 810] width 26 height 26
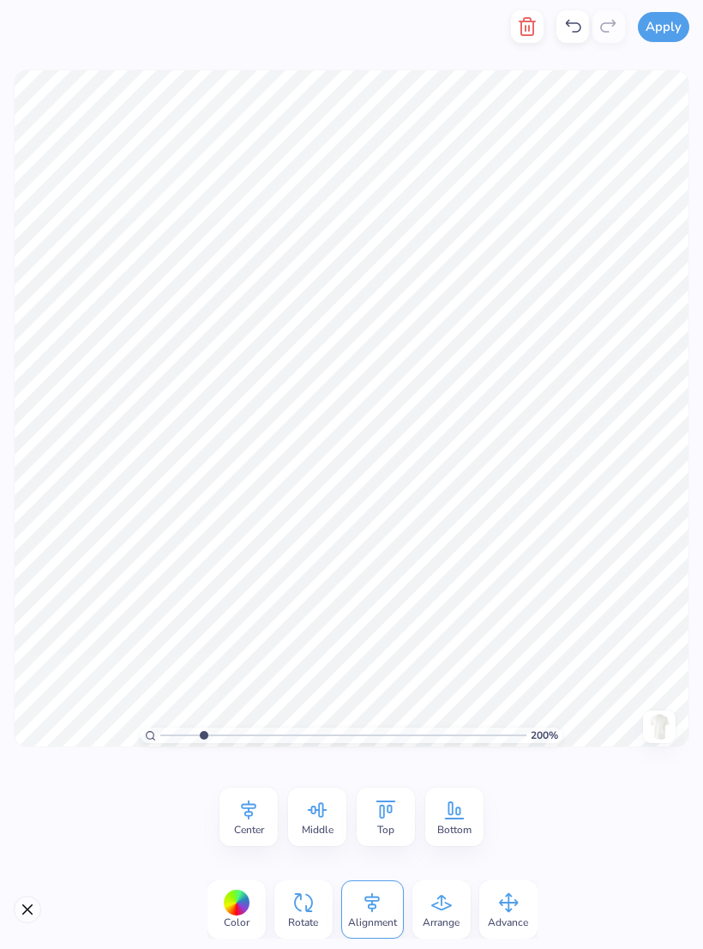
click at [321, 813] on icon at bounding box center [318, 810] width 26 height 26
click at [389, 826] on span "Top" at bounding box center [385, 830] width 17 height 14
click at [312, 823] on span "Middle" at bounding box center [318, 830] width 32 height 14
click at [311, 821] on icon at bounding box center [318, 810] width 26 height 26
click at [317, 799] on icon at bounding box center [318, 810] width 26 height 26
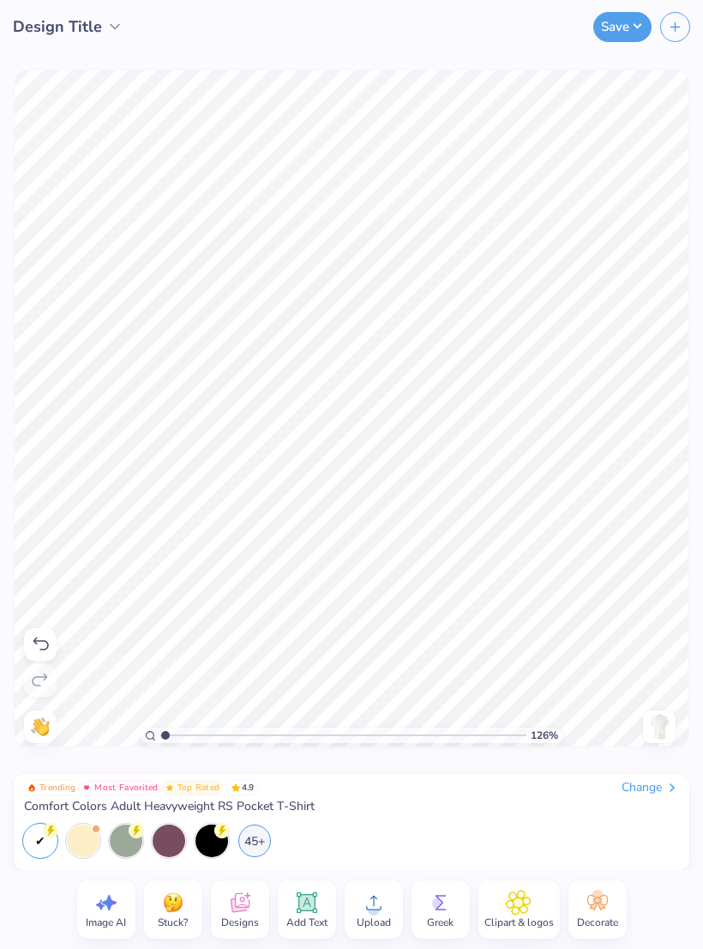
type input "1"
click at [443, 903] on circle at bounding box center [438, 903] width 12 height 12
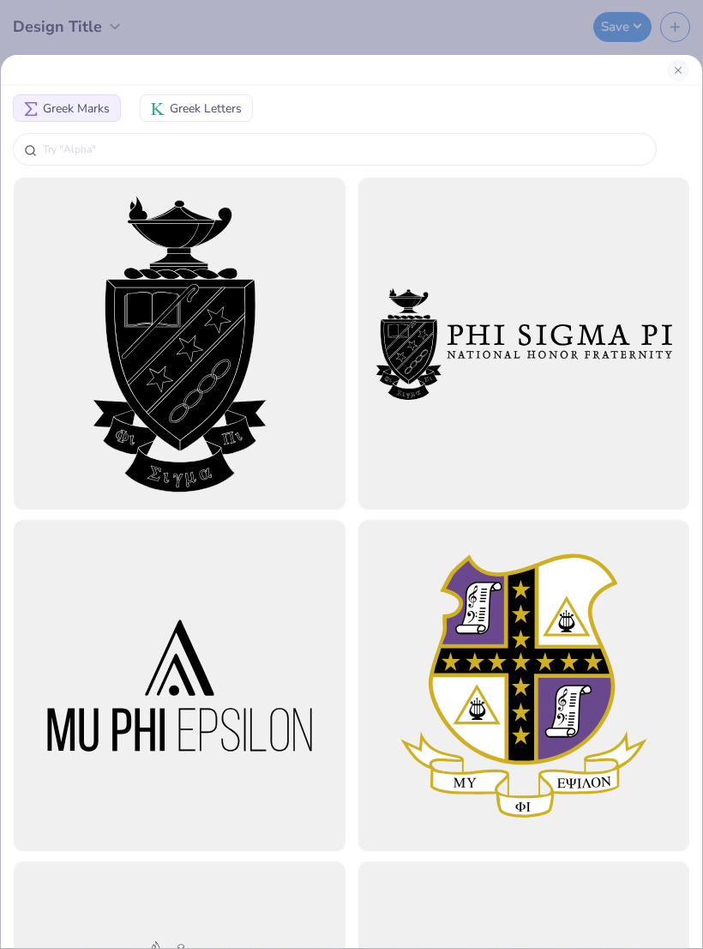
click at [187, 102] on span "Greek Letters" at bounding box center [206, 109] width 72 height 18
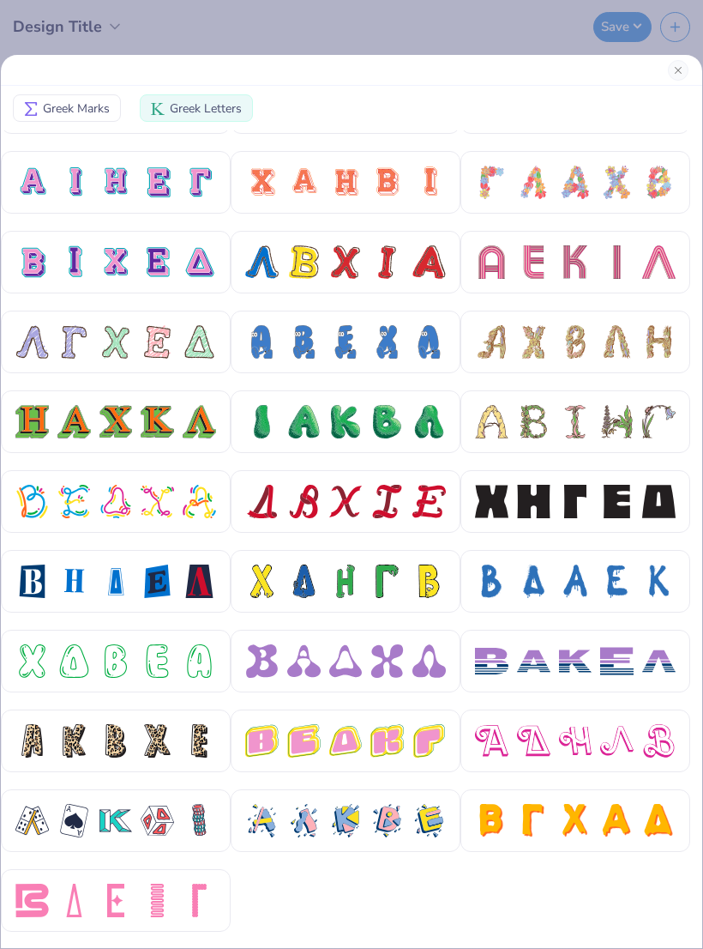
scroll to position [378, 0]
click at [380, 670] on div at bounding box center [387, 660] width 33 height 33
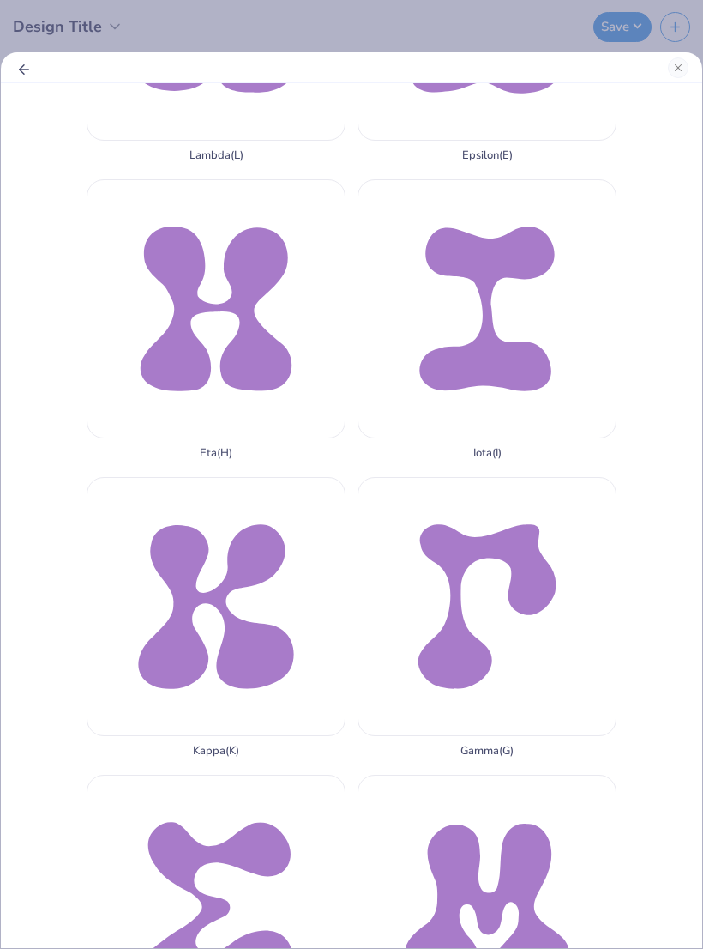
scroll to position [818, 0]
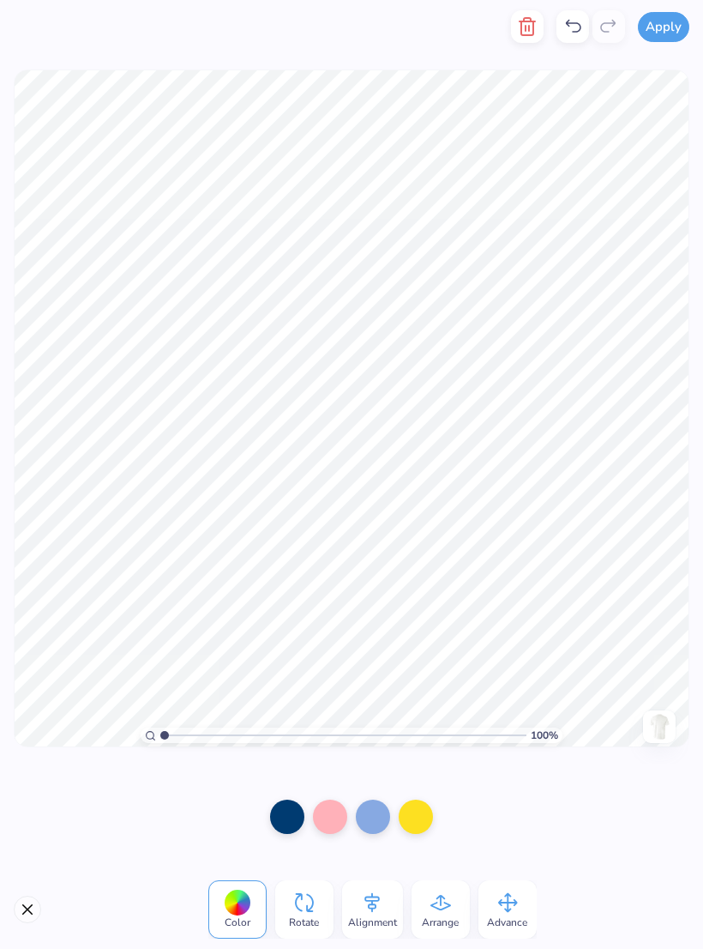
click at [524, 18] on icon "button" at bounding box center [527, 26] width 21 height 21
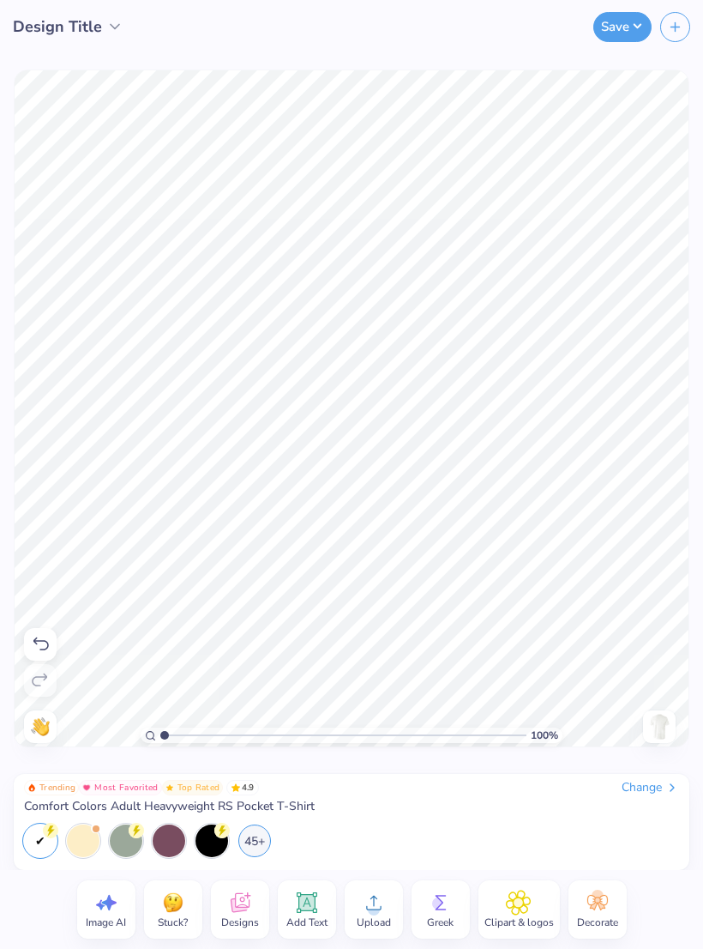
click at [440, 897] on icon at bounding box center [441, 903] width 26 height 26
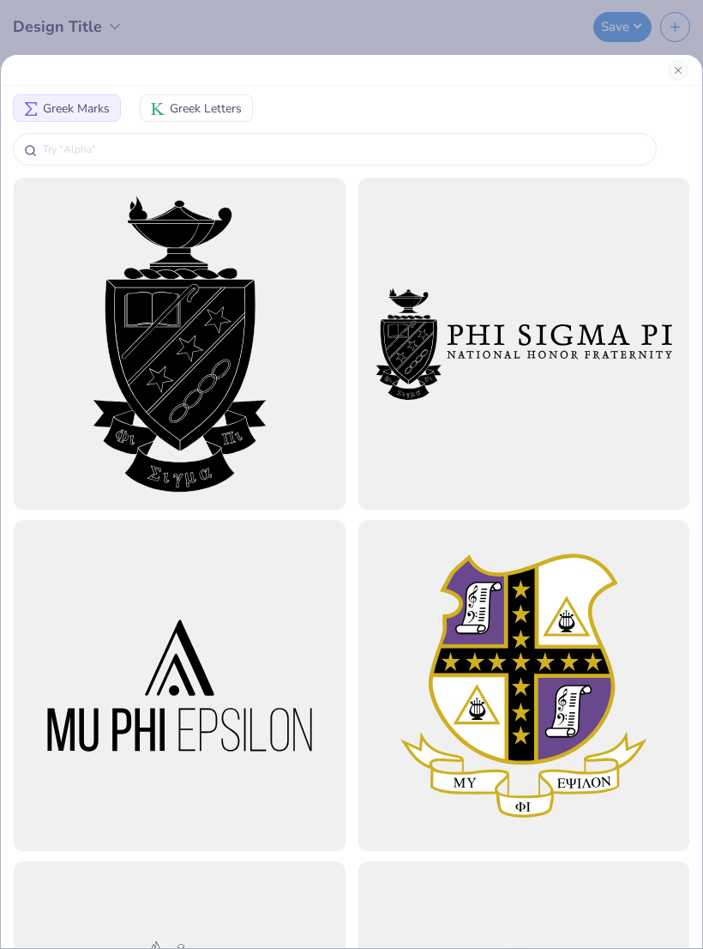
click at [205, 111] on span "Greek Letters" at bounding box center [206, 109] width 72 height 18
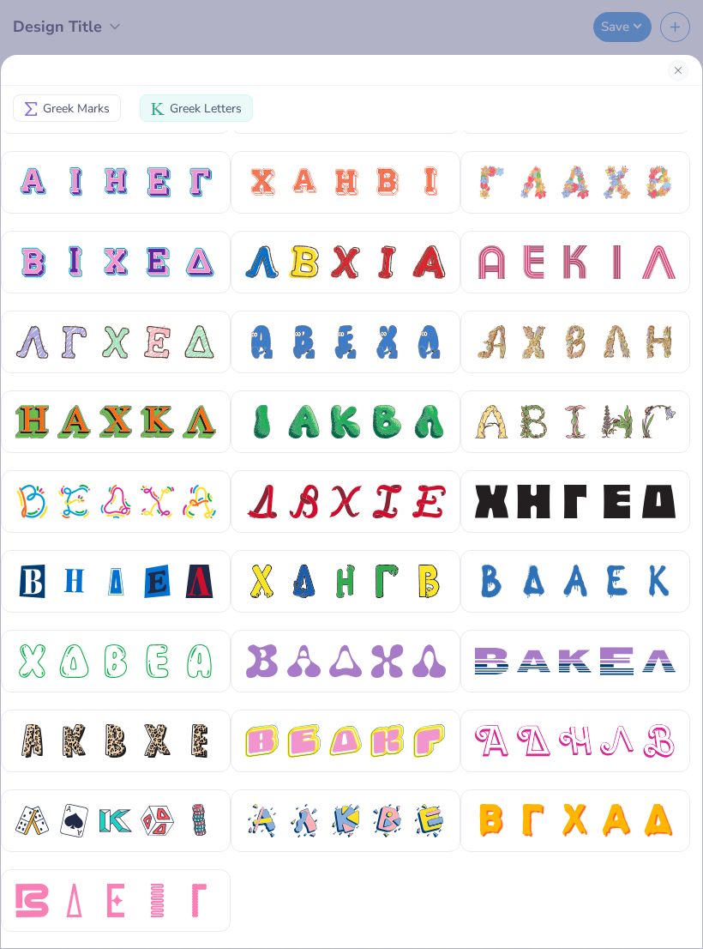
scroll to position [378, 0]
click at [379, 662] on div at bounding box center [387, 660] width 33 height 33
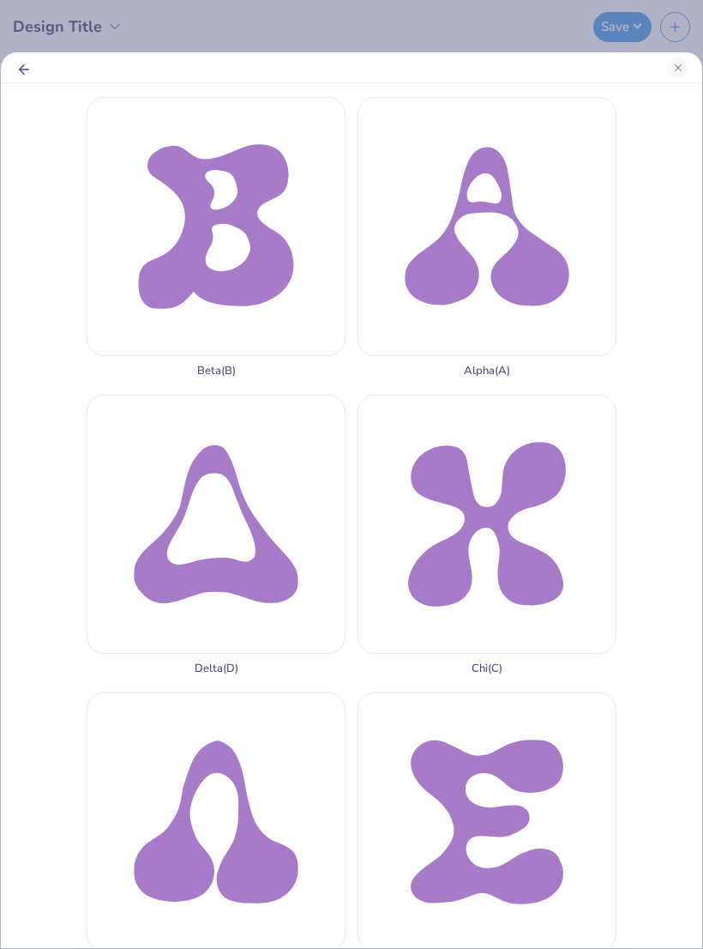
click at [450, 207] on div "Alpha ( A )" at bounding box center [487, 237] width 259 height 281
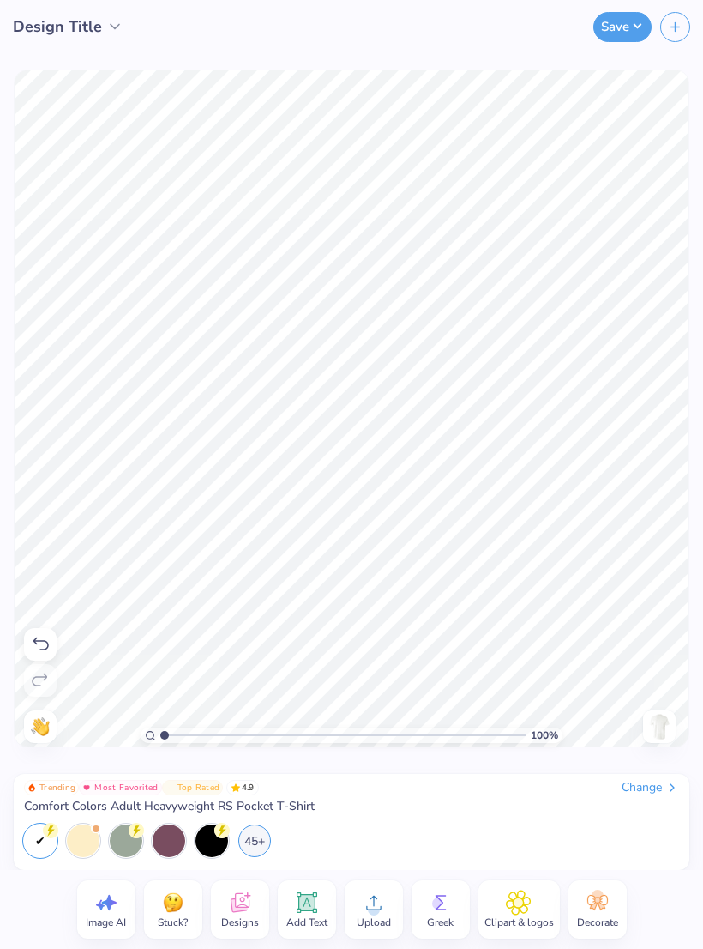
click at [430, 901] on icon at bounding box center [441, 903] width 26 height 26
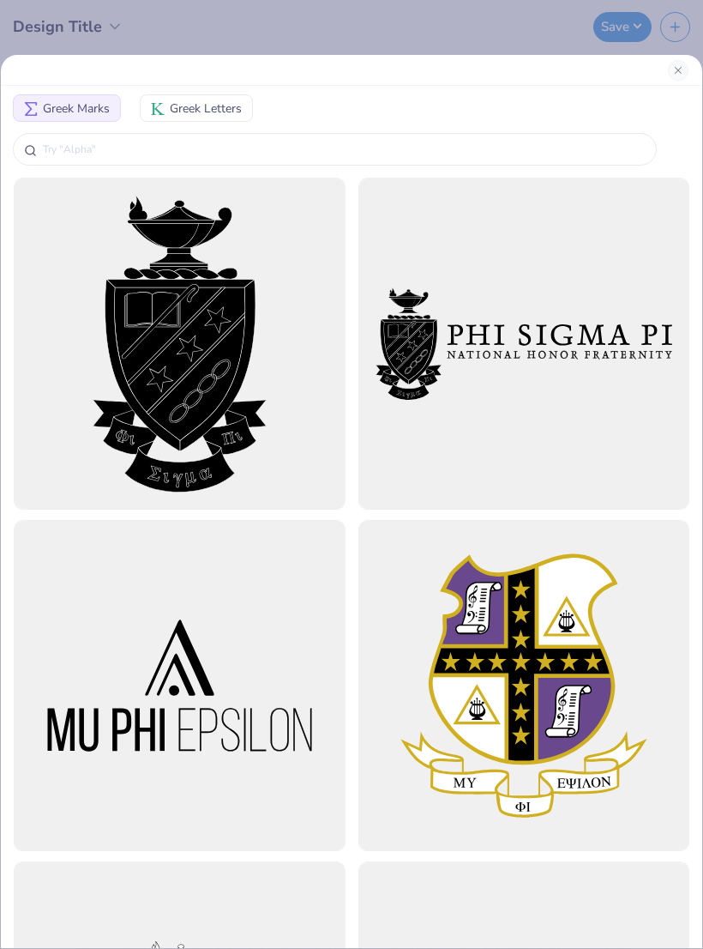
click at [193, 112] on span "Greek Letters" at bounding box center [206, 109] width 72 height 18
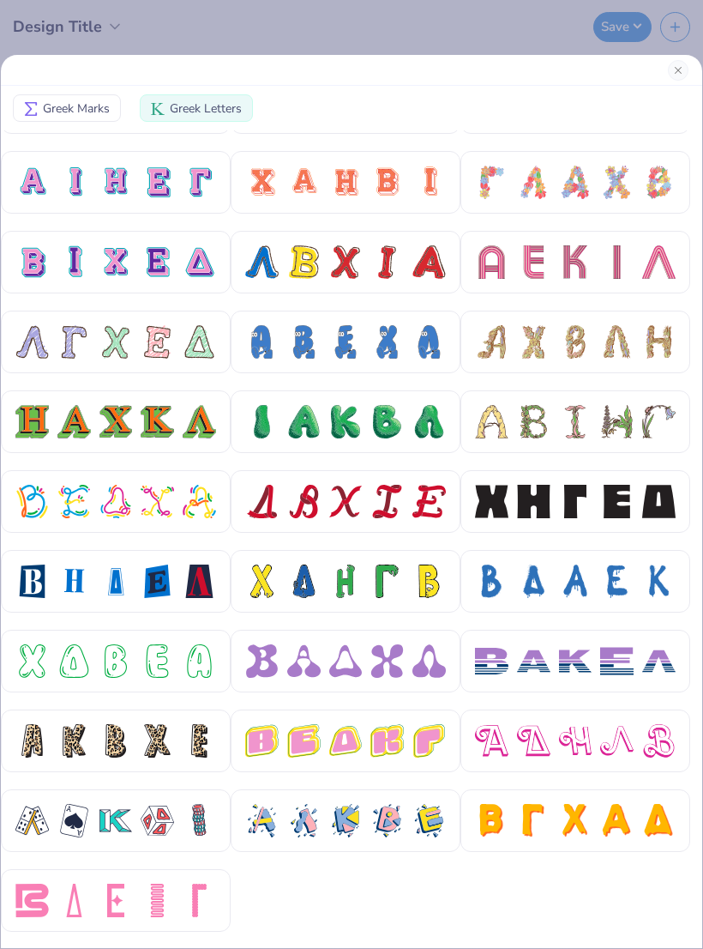
click at [427, 667] on div at bounding box center [429, 660] width 33 height 33
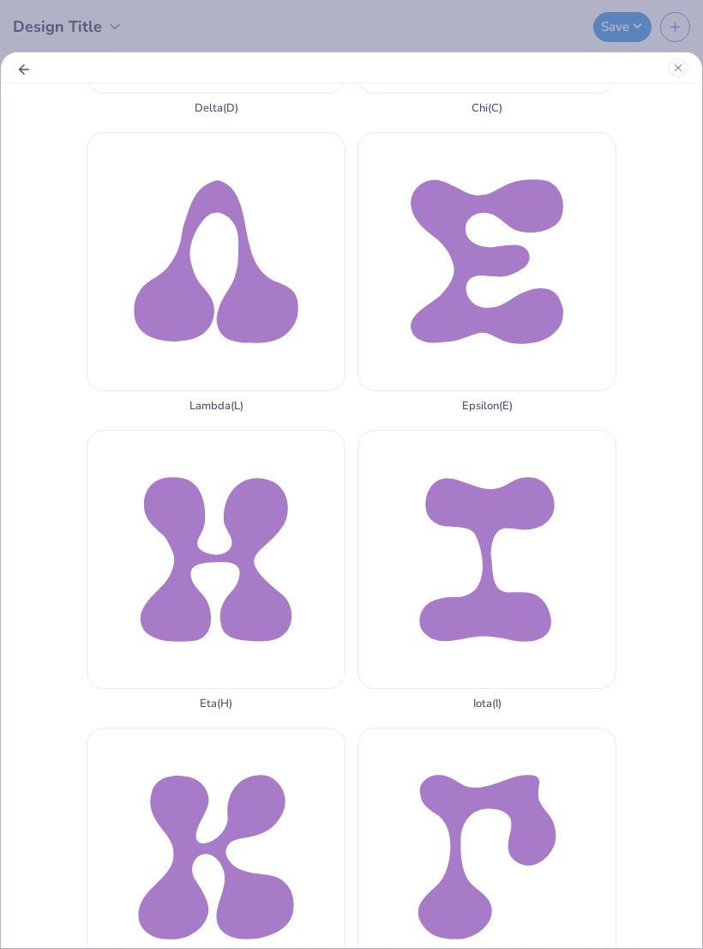
scroll to position [564, 0]
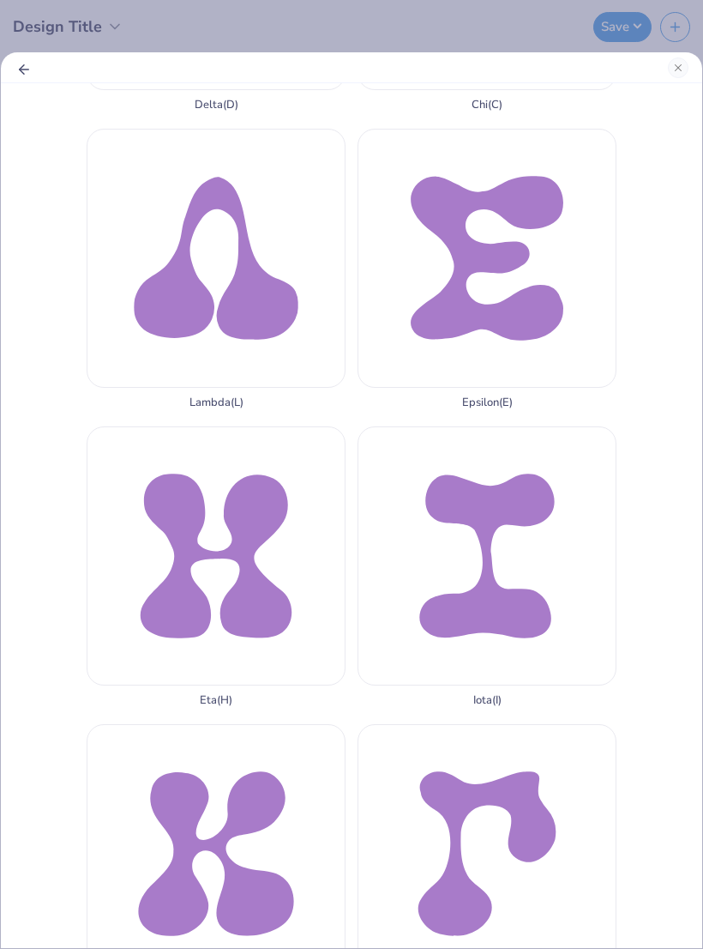
click at [299, 724] on div "Kappa ( K )" at bounding box center [216, 864] width 259 height 281
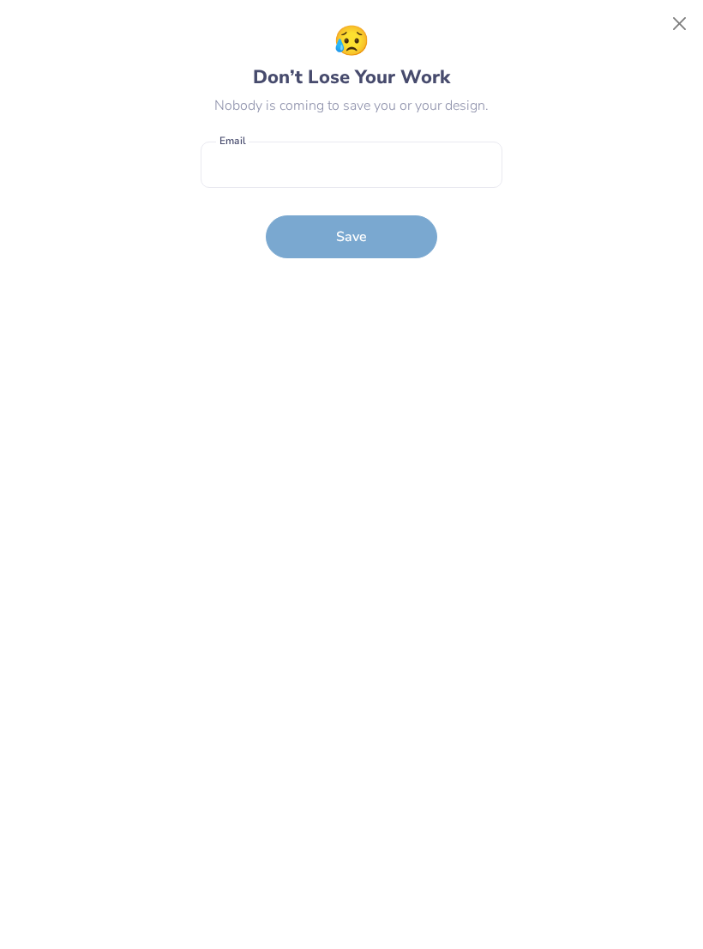
click at [679, 19] on button "Close" at bounding box center [680, 24] width 33 height 33
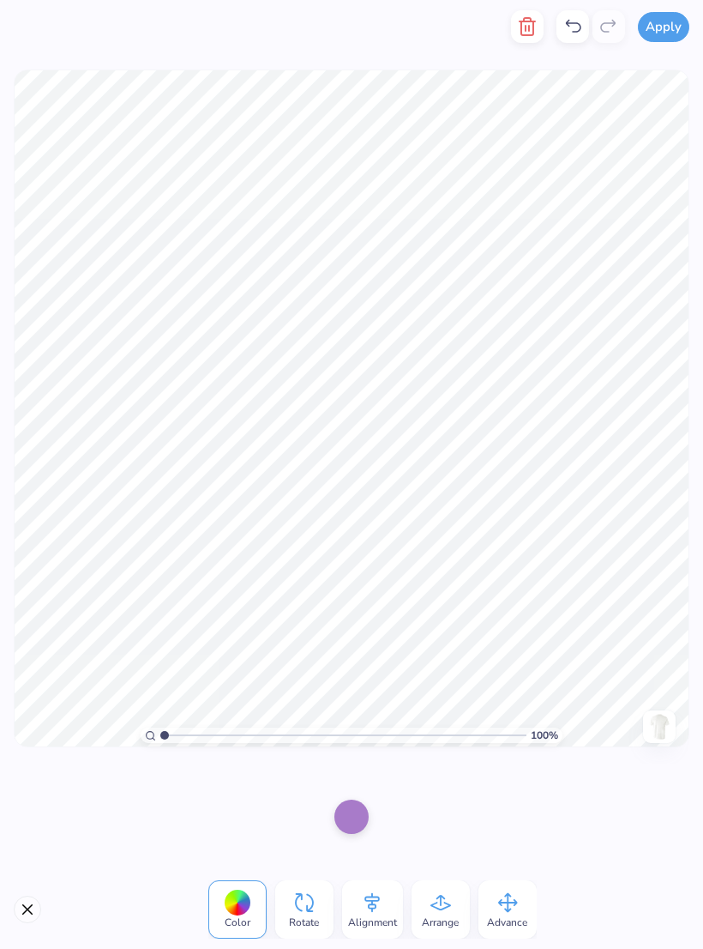
click at [507, 908] on icon at bounding box center [508, 903] width 20 height 20
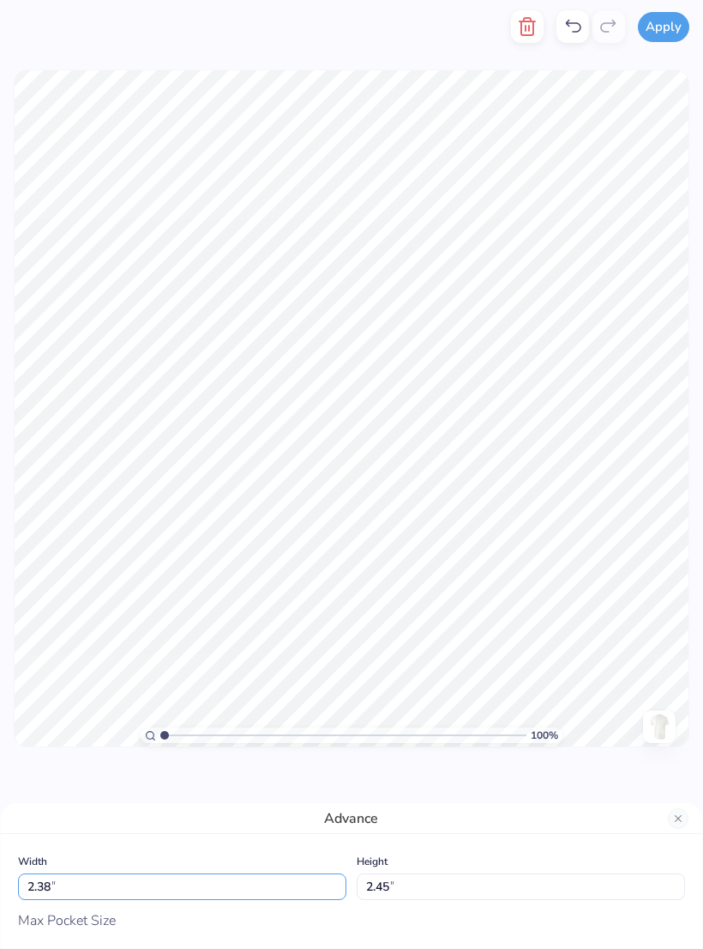
click at [281, 891] on input "2.38" at bounding box center [182, 886] width 329 height 27
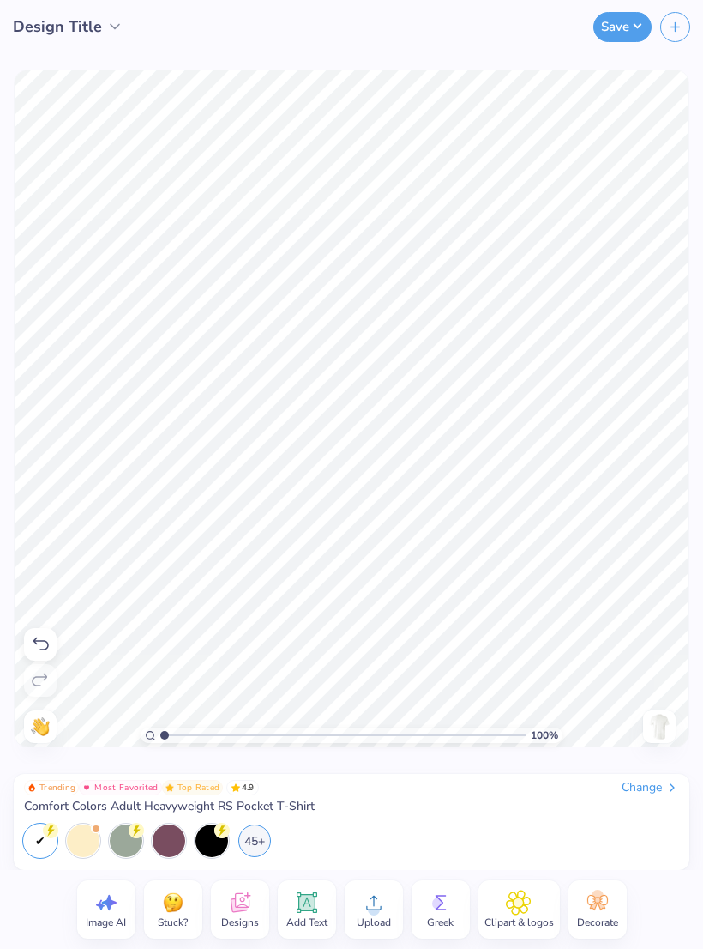
click at [667, 27] on button "button" at bounding box center [676, 27] width 30 height 30
click at [632, 27] on button "Save" at bounding box center [623, 27] width 58 height 30
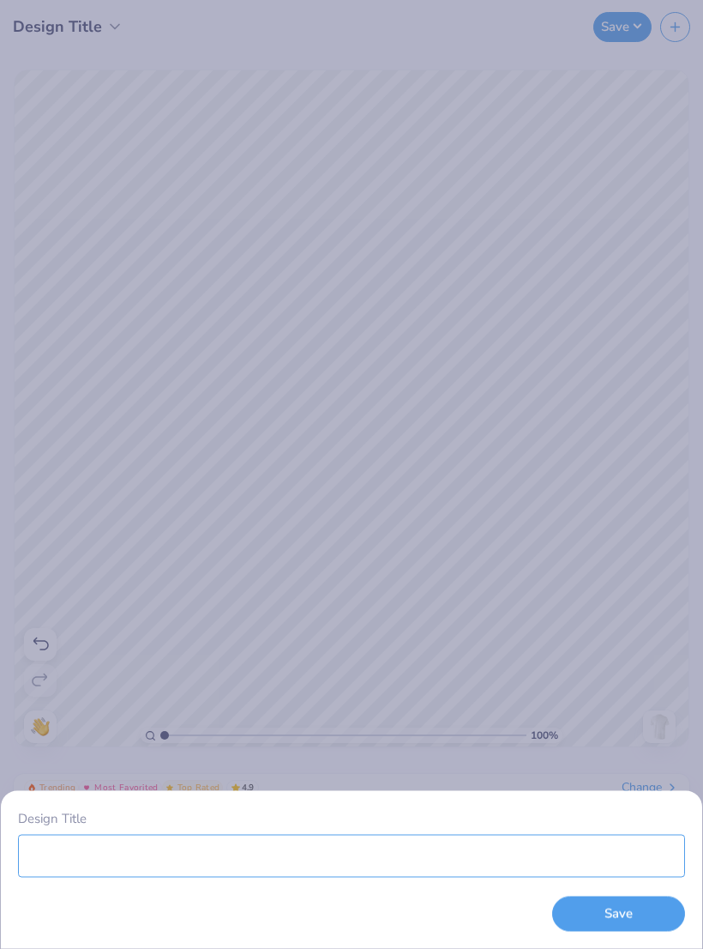
click at [291, 866] on input "Design Title" at bounding box center [351, 855] width 667 height 43
type input "S"
type input "EDM start"
